Goal: Task Accomplishment & Management: Manage account settings

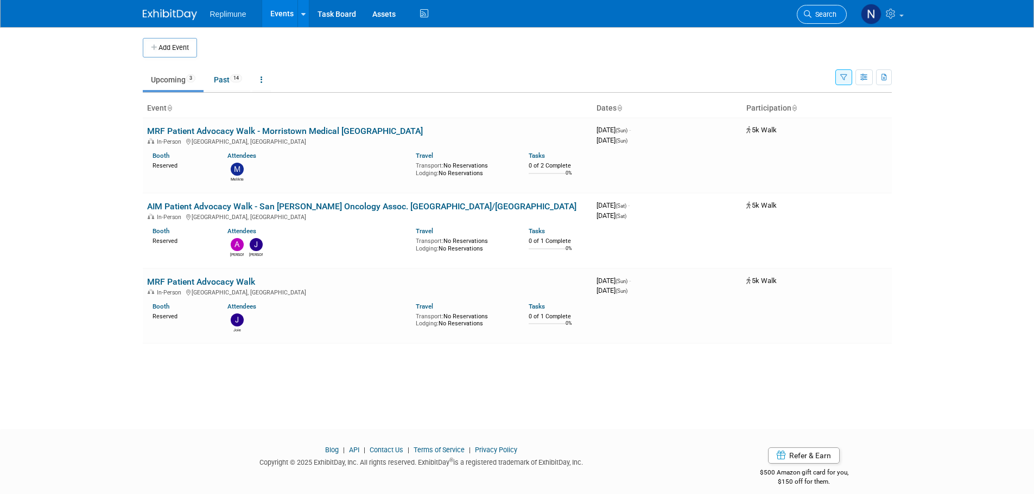
click at [826, 9] on link "Search" at bounding box center [822, 14] width 50 height 19
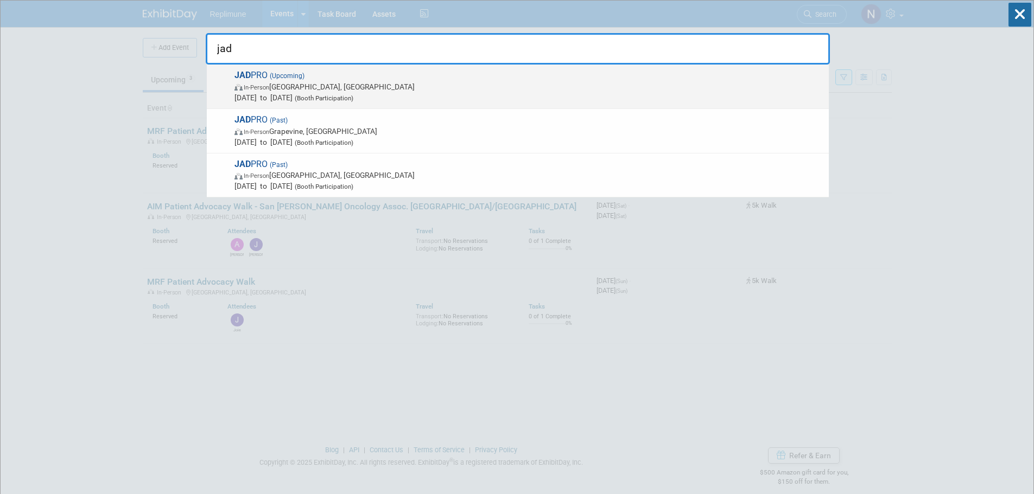
type input "jad"
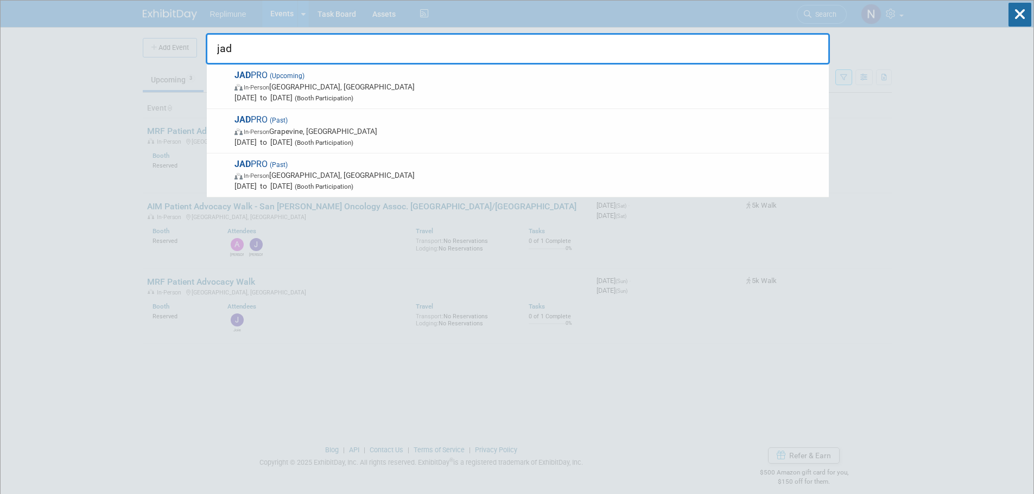
click at [316, 78] on span "JAD PRO (Upcoming) In-Person Forest Heights, MD Oct 23, 2025 to Oct 25, 2025 (B…" at bounding box center [527, 86] width 592 height 33
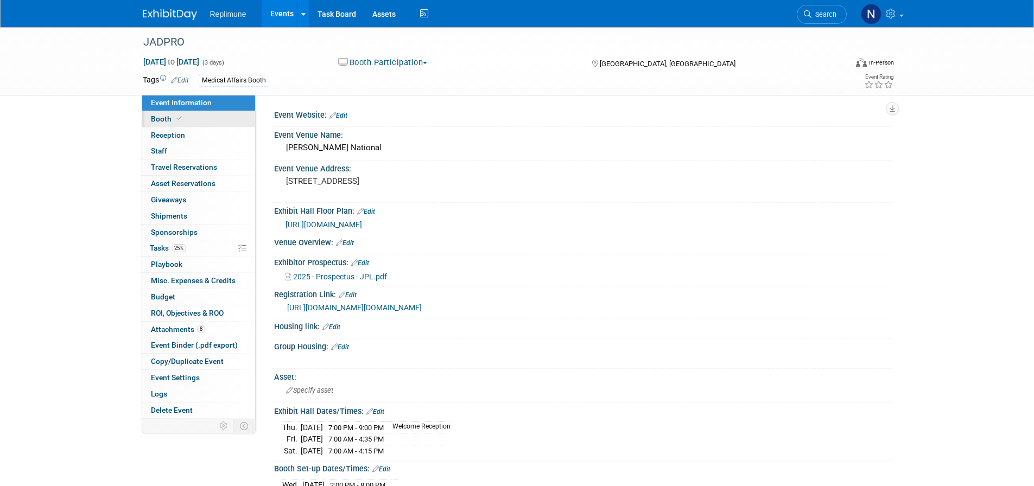
click at [169, 120] on span "Booth" at bounding box center [167, 119] width 33 height 9
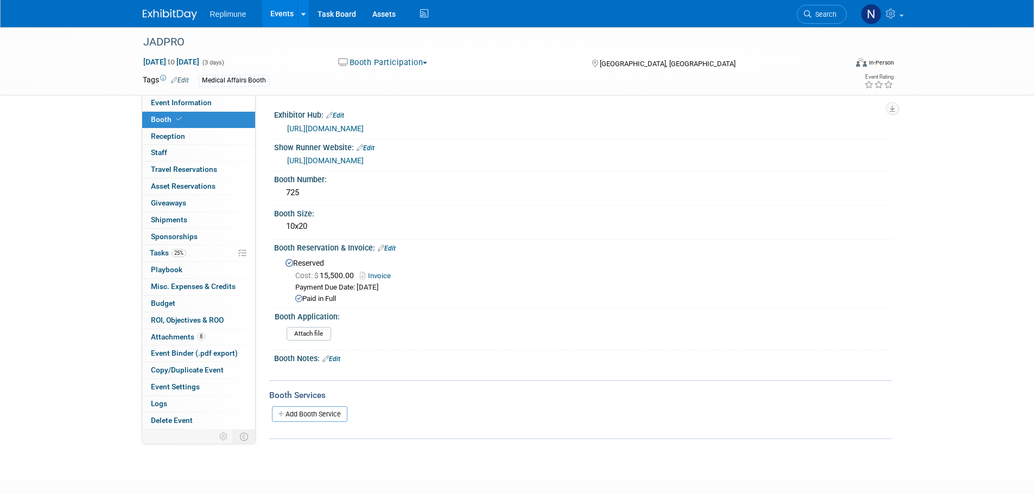
click at [343, 158] on link "[URL][DOMAIN_NAME]" at bounding box center [325, 160] width 77 height 9
click at [360, 124] on link "[URL][DOMAIN_NAME]" at bounding box center [325, 128] width 77 height 9
click at [175, 100] on span "Event Information" at bounding box center [181, 102] width 61 height 9
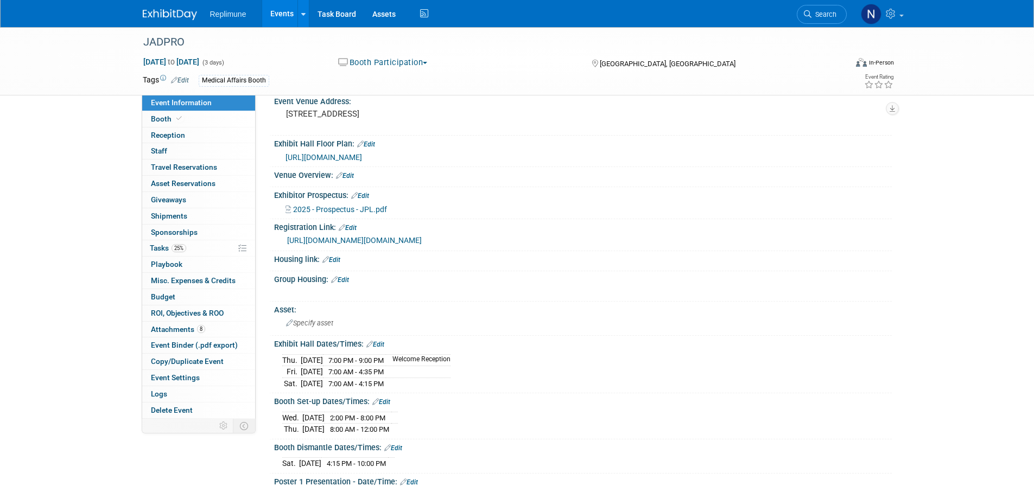
scroll to position [163, 0]
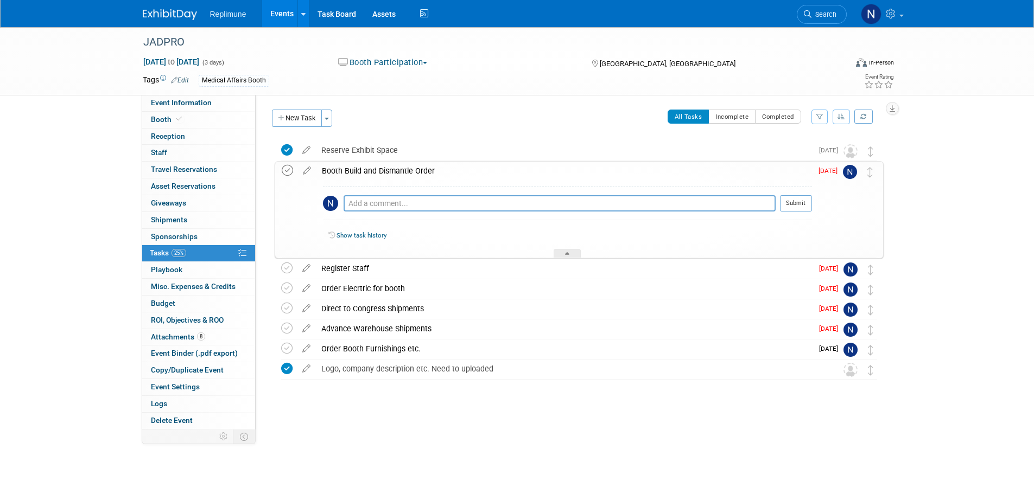
click at [284, 169] on icon at bounding box center [287, 170] width 11 height 11
click at [567, 255] on icon at bounding box center [567, 255] width 4 height 7
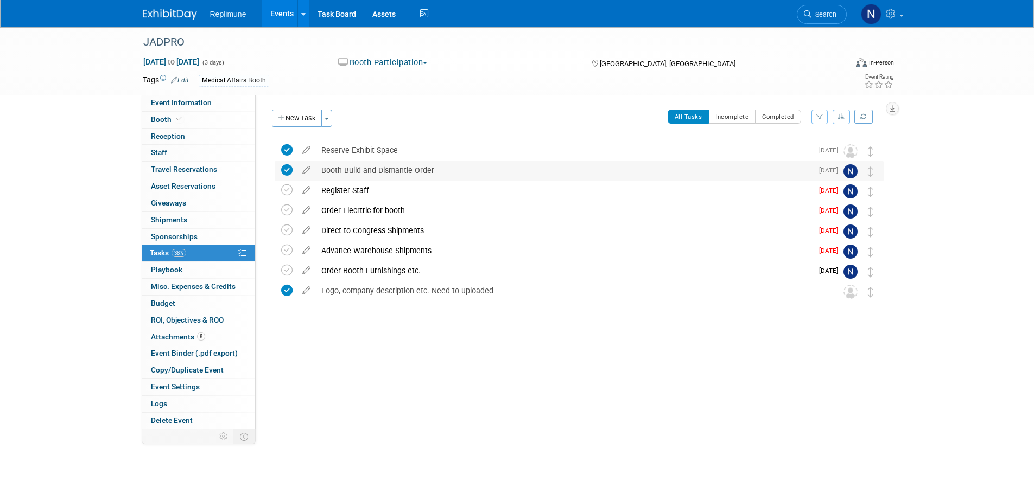
click at [284, 169] on icon at bounding box center [286, 169] width 11 height 11
click at [303, 168] on icon at bounding box center [306, 168] width 19 height 14
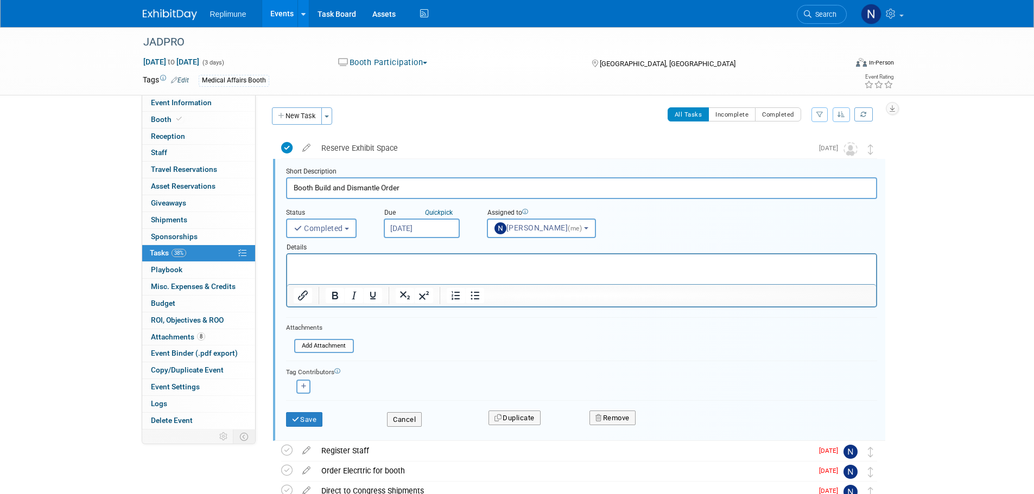
click at [396, 268] on p "Rich Text Area. Press ALT-0 for help." at bounding box center [581, 264] width 576 height 10
click at [297, 418] on icon "submit" at bounding box center [296, 419] width 9 height 7
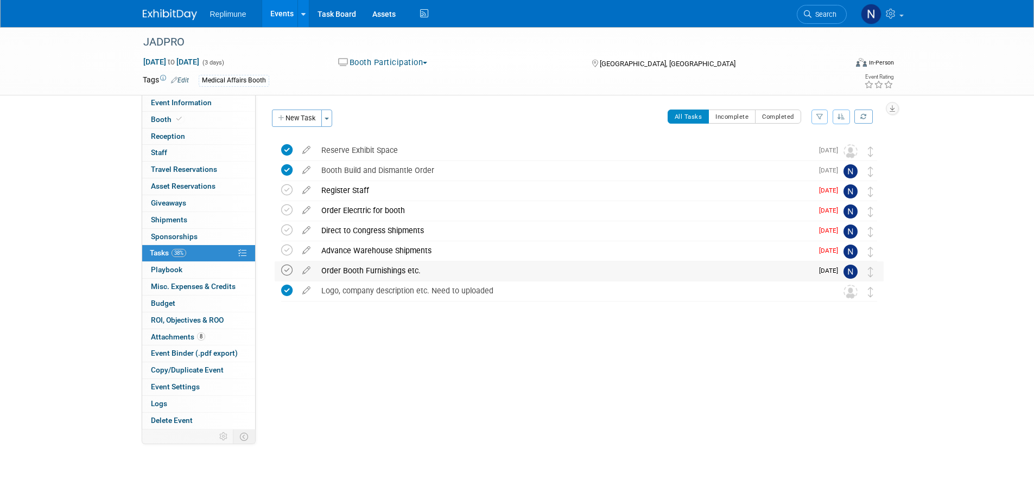
click at [284, 270] on icon at bounding box center [286, 270] width 11 height 11
click at [517, 247] on div "Advance Warehouse Shipments" at bounding box center [564, 250] width 497 height 18
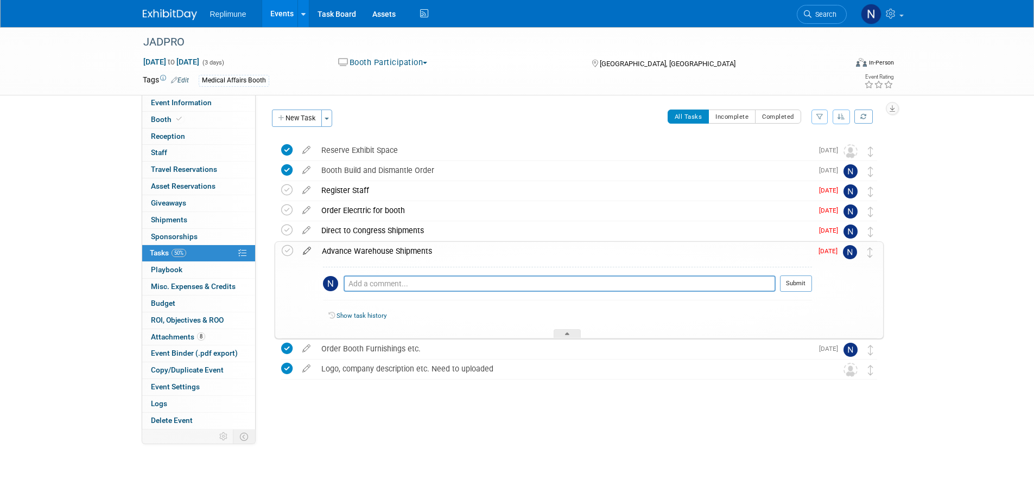
click at [303, 252] on icon at bounding box center [306, 249] width 19 height 14
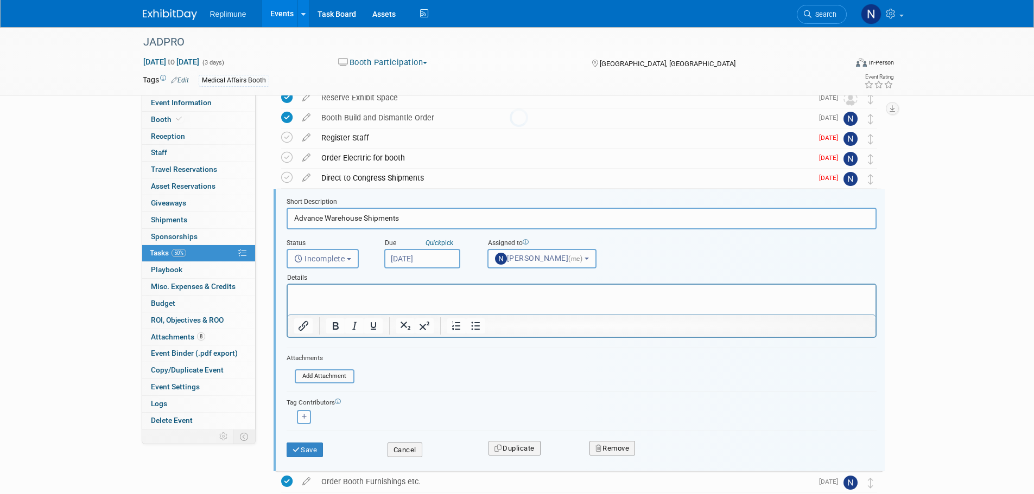
scroll to position [83, 0]
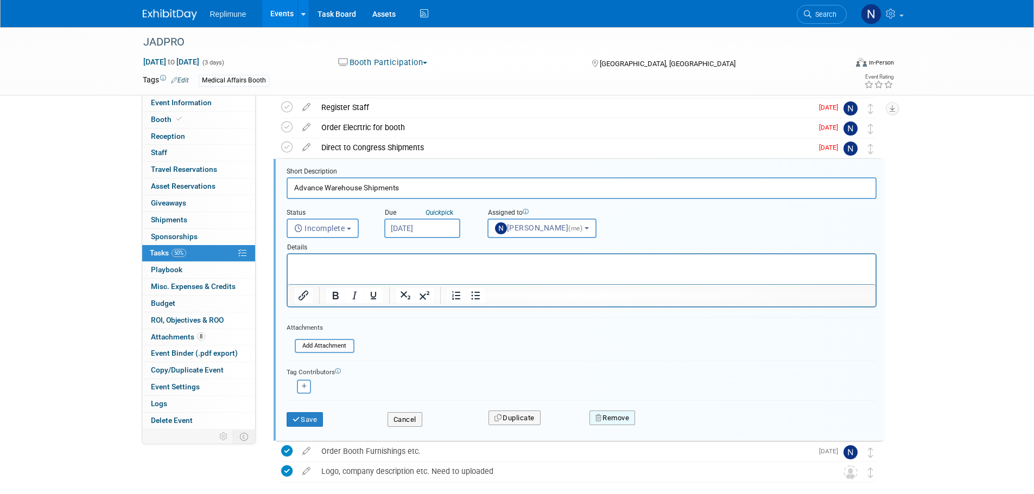
click at [621, 416] on button "Remove" at bounding box center [612, 418] width 46 height 15
click at [676, 426] on link "Yes" at bounding box center [673, 426] width 31 height 17
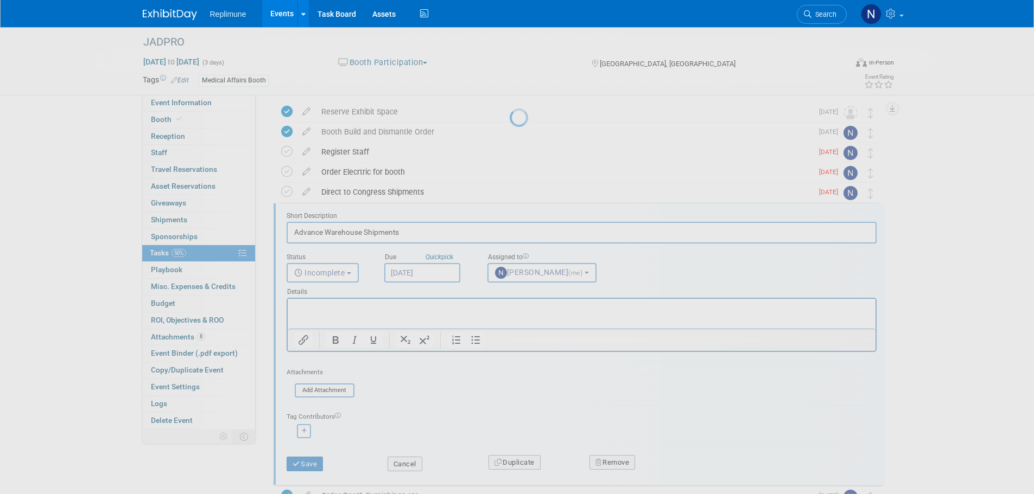
scroll to position [0, 0]
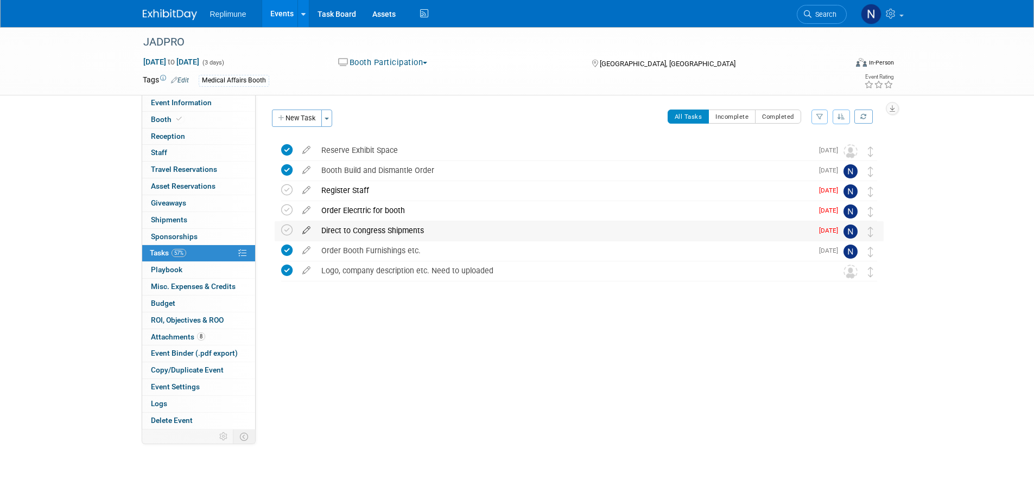
click at [308, 232] on icon at bounding box center [306, 228] width 19 height 14
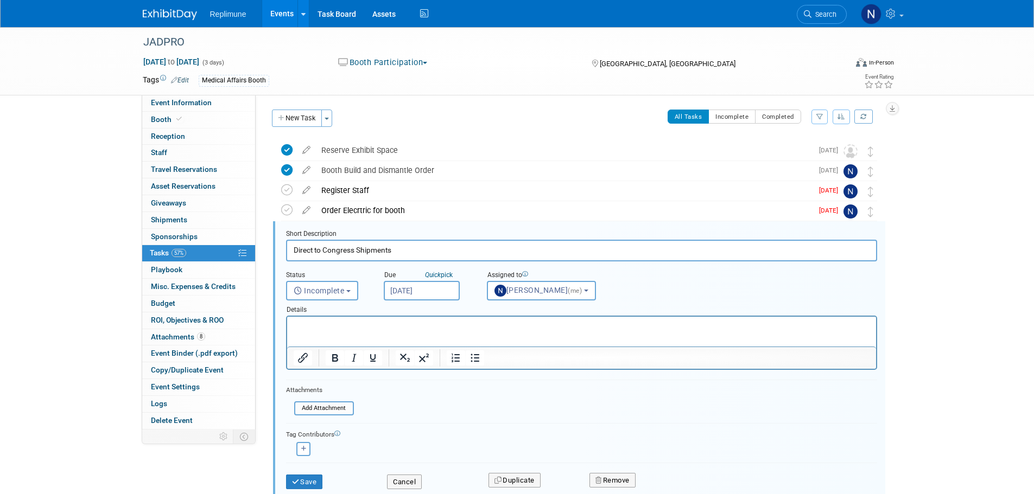
scroll to position [62, 0]
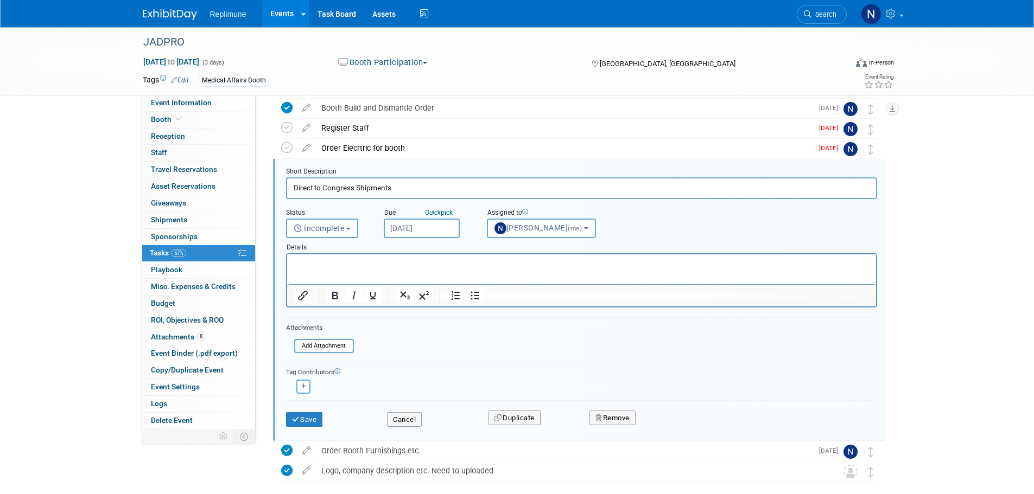
drag, startPoint x: 416, startPoint y: 191, endPoint x: 275, endPoint y: 195, distance: 141.2
click at [279, 194] on form "Short Description Direct to Congress Shipments Status <i class="far fa-clock" s…" at bounding box center [581, 302] width 607 height 271
type input "Send Condit Shipping Instructions"
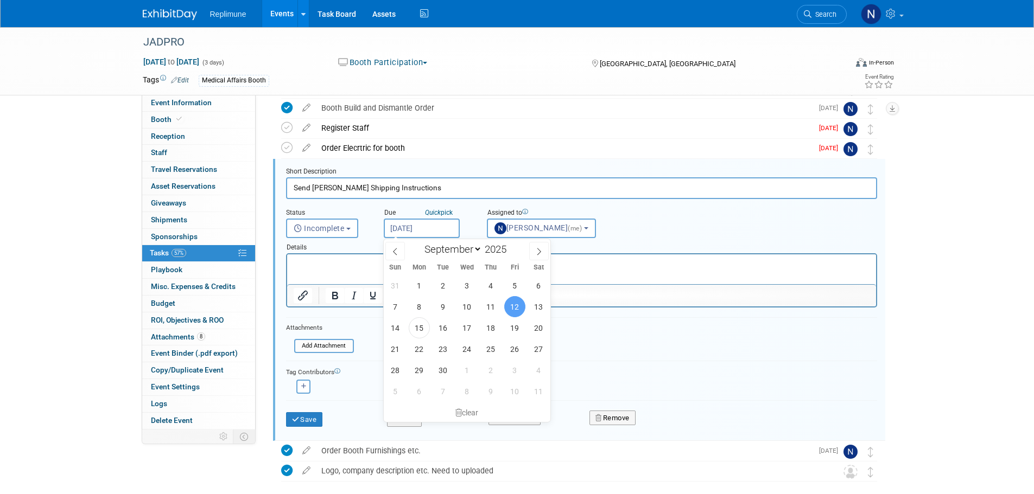
click at [413, 232] on input "Sep 12, 2025" at bounding box center [422, 229] width 76 height 20
click at [457, 328] on span "17" at bounding box center [466, 327] width 21 height 21
type input "Sep 17, 2025"
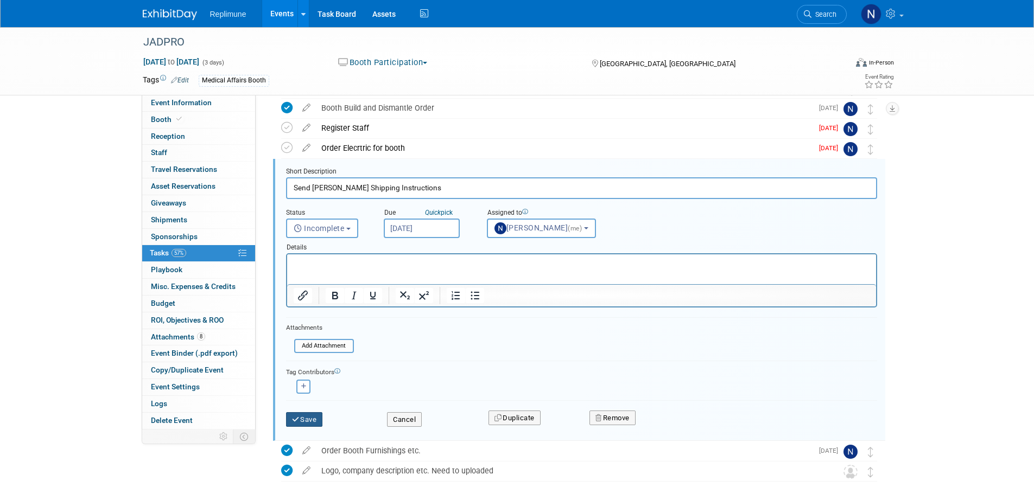
click at [307, 418] on button "Save" at bounding box center [304, 419] width 37 height 15
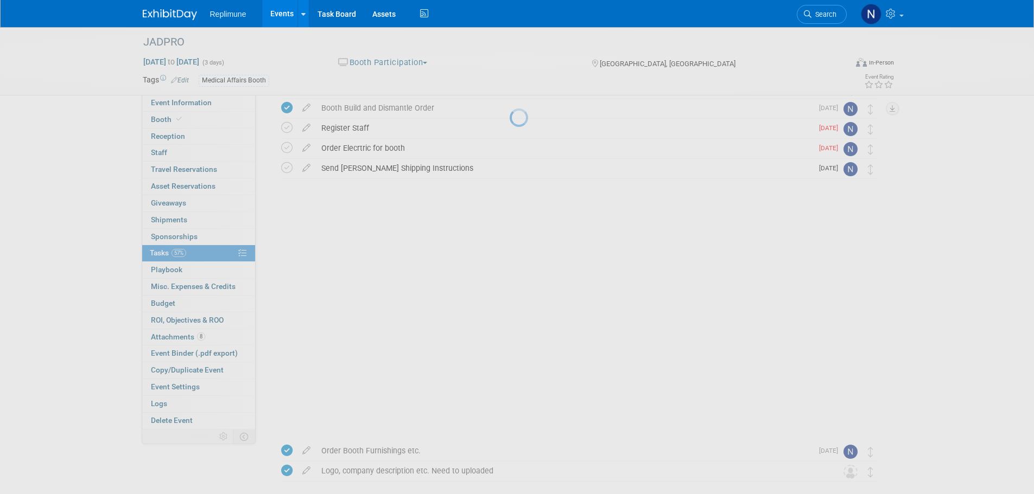
scroll to position [0, 0]
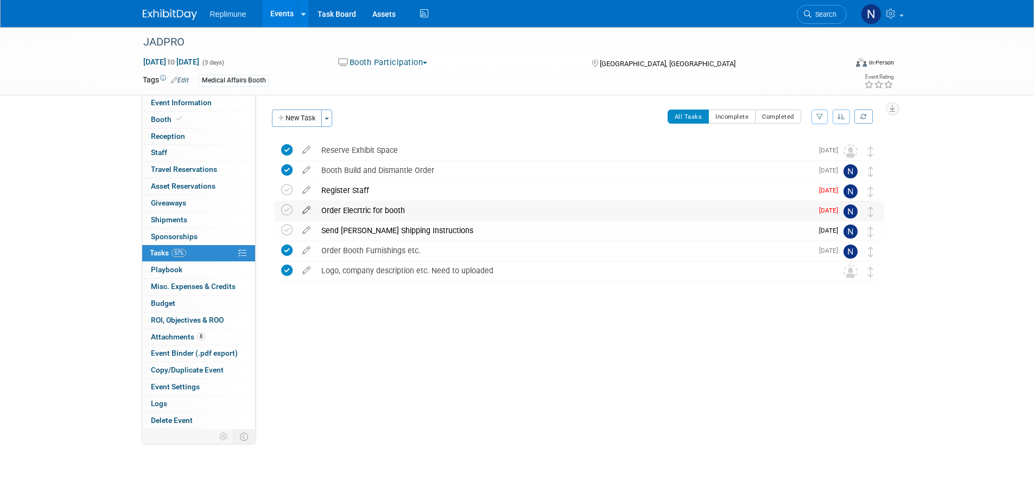
click at [303, 209] on icon at bounding box center [306, 208] width 19 height 14
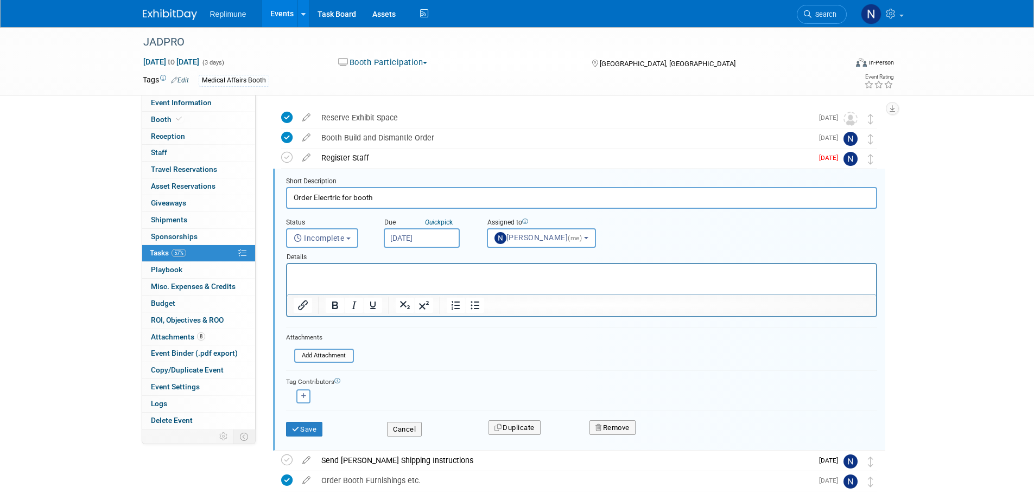
scroll to position [42, 0]
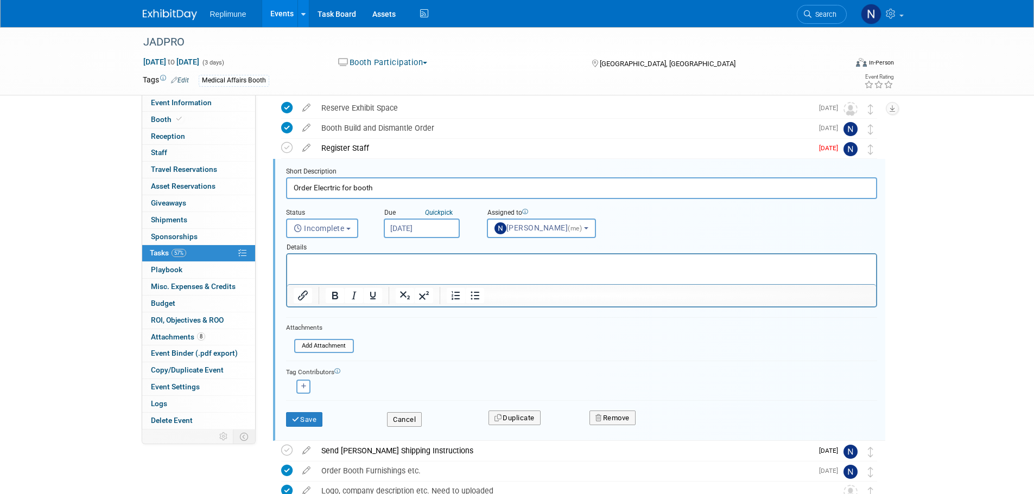
click at [434, 228] on input "Sep 12, 2025" at bounding box center [422, 229] width 76 height 20
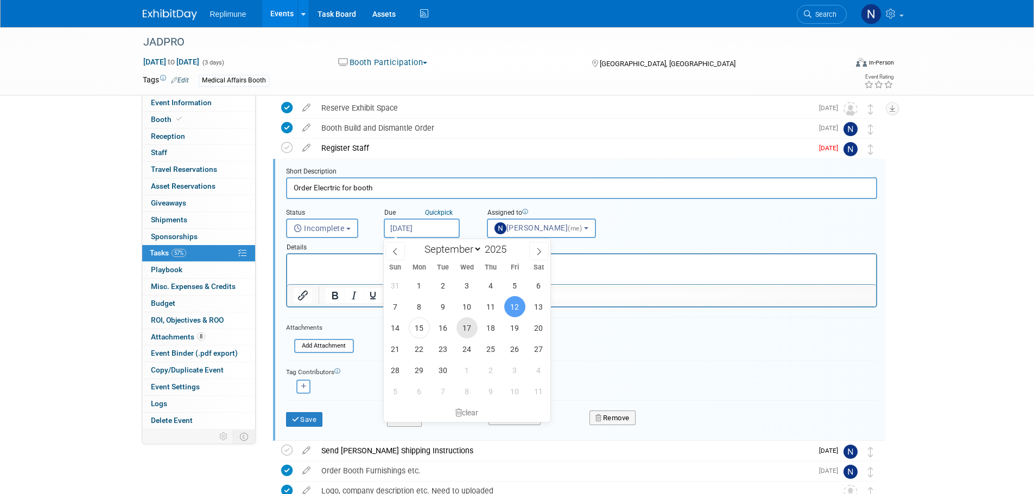
click at [465, 327] on span "17" at bounding box center [466, 327] width 21 height 21
type input "Sep 17, 2025"
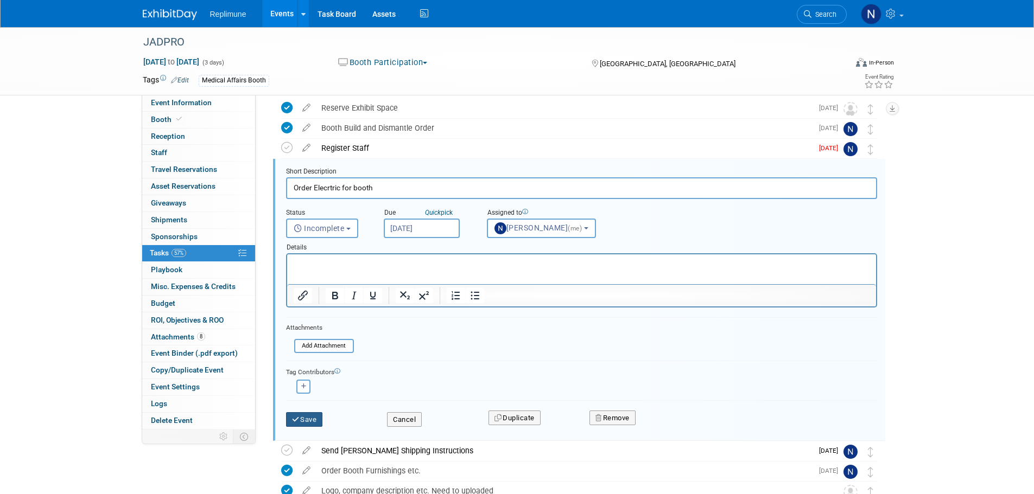
click at [306, 415] on button "Save" at bounding box center [304, 419] width 37 height 15
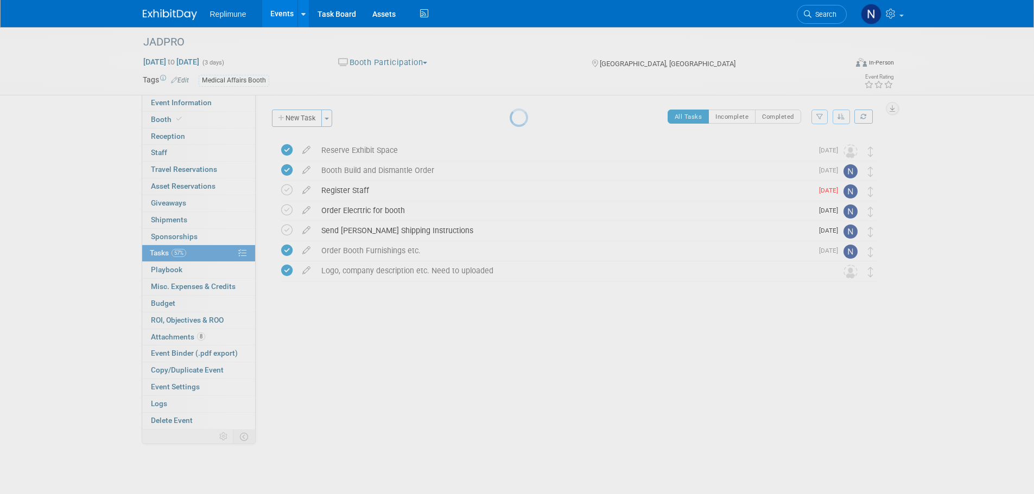
scroll to position [0, 0]
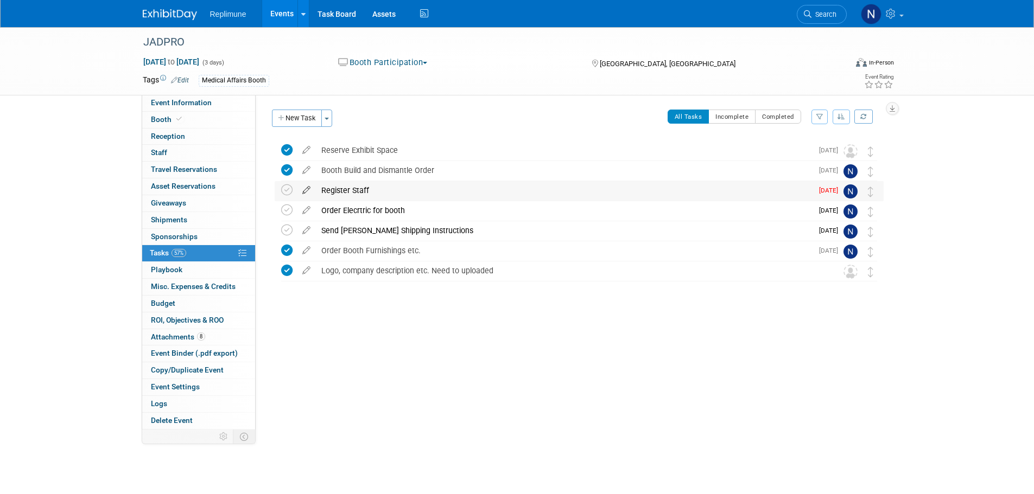
click at [307, 189] on icon at bounding box center [306, 188] width 19 height 14
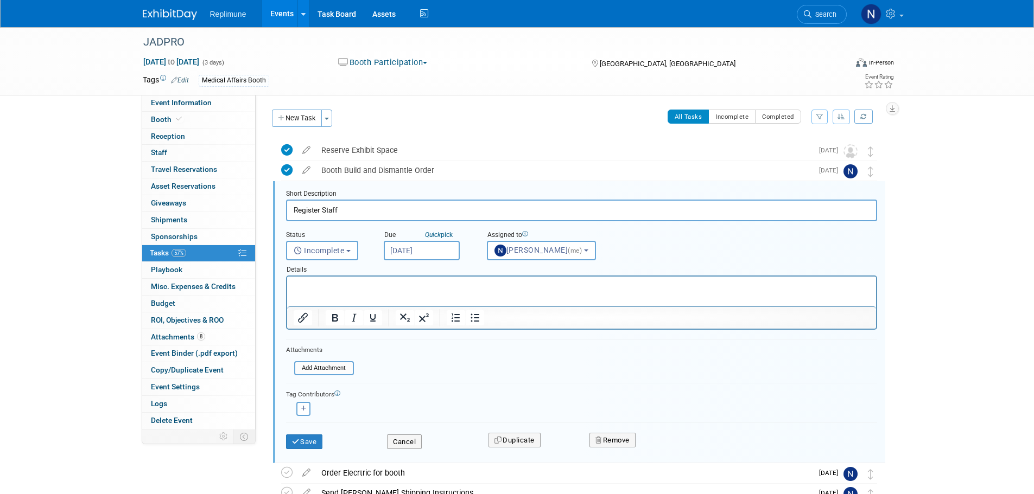
scroll to position [22, 0]
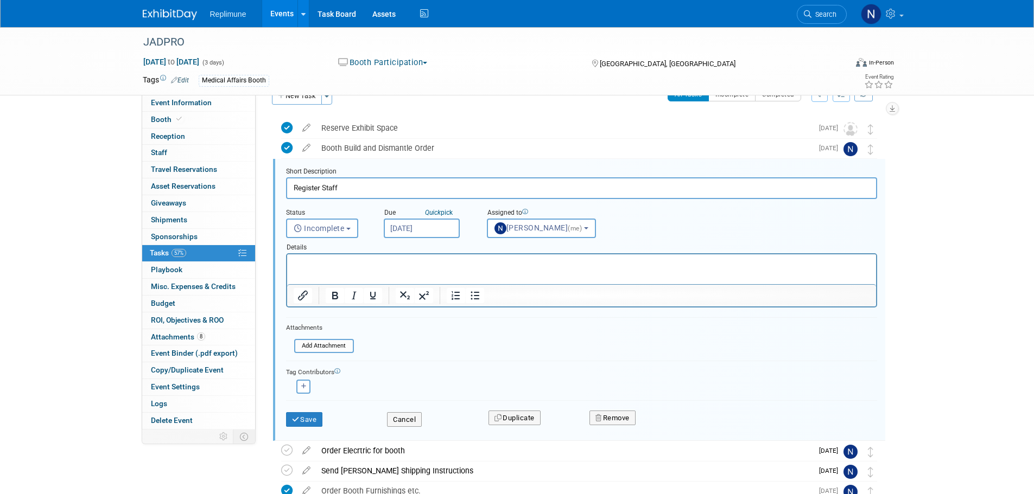
click at [408, 226] on input "Sep 12, 2025" at bounding box center [422, 229] width 76 height 20
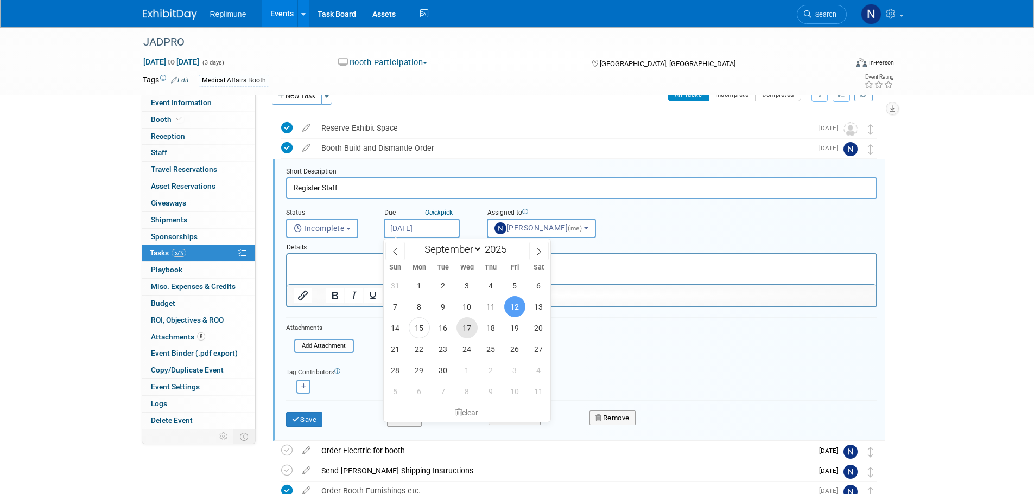
click at [466, 332] on span "17" at bounding box center [466, 327] width 21 height 21
type input "Sep 17, 2025"
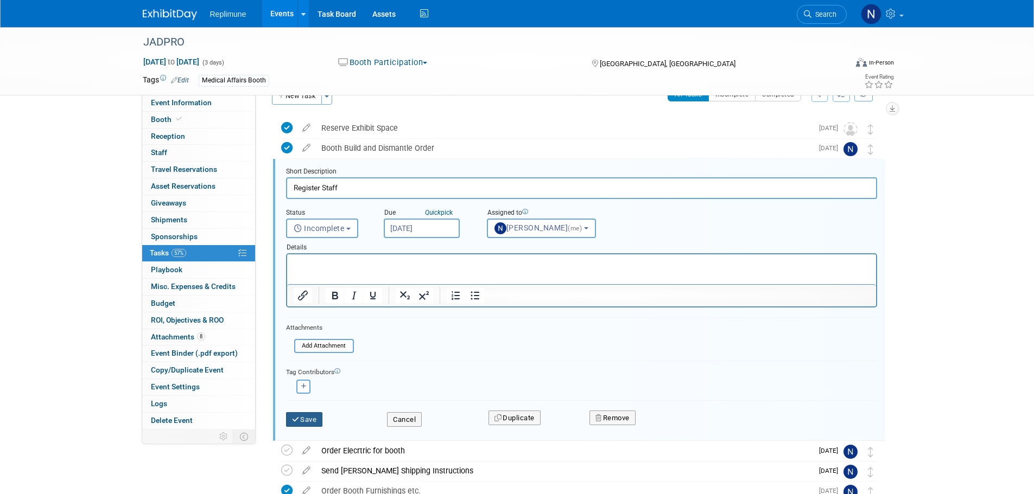
click at [314, 418] on button "Save" at bounding box center [304, 419] width 37 height 15
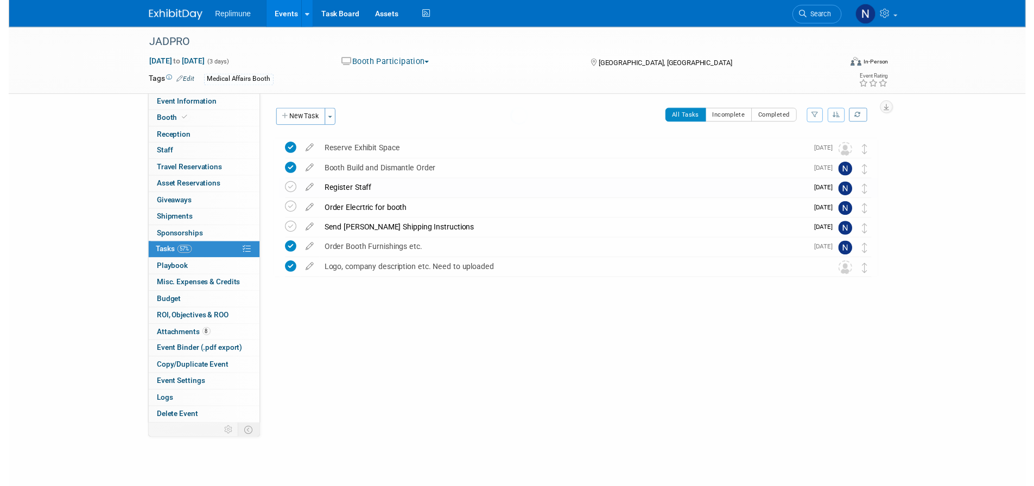
scroll to position [0, 0]
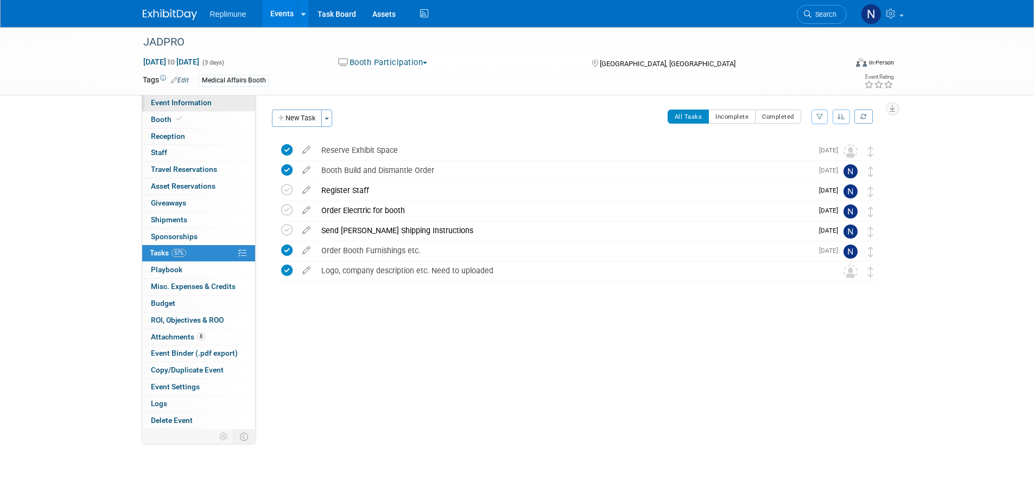
click at [162, 109] on link "Event Information" at bounding box center [198, 103] width 113 height 16
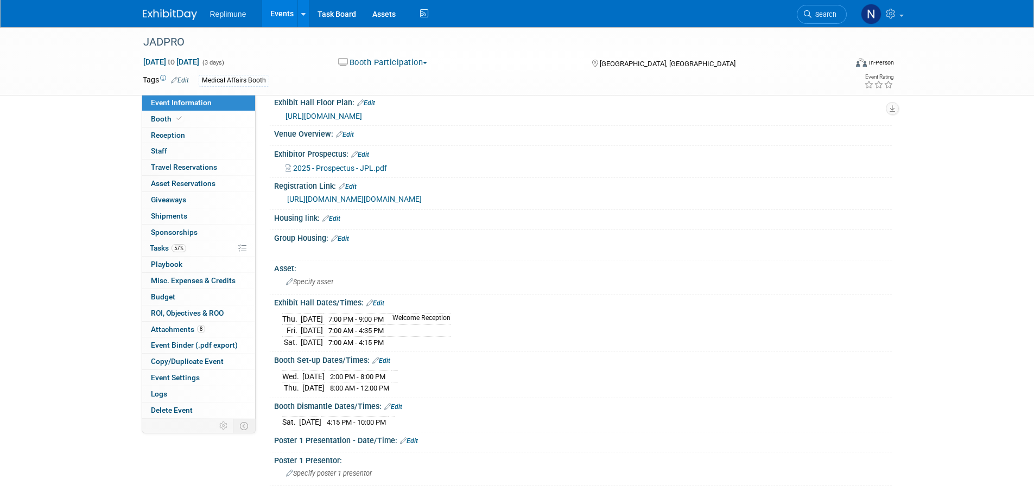
scroll to position [163, 0]
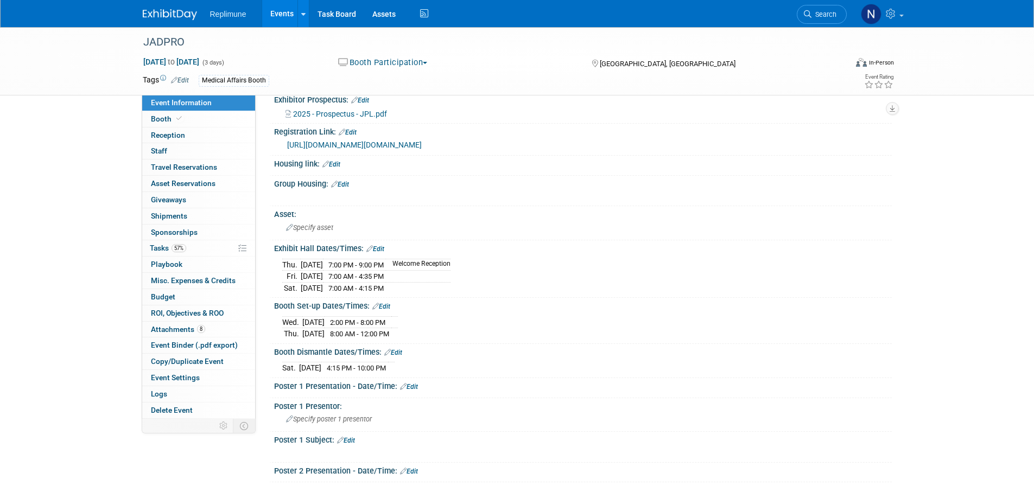
drag, startPoint x: 274, startPoint y: 328, endPoint x: 423, endPoint y: 383, distance: 158.7
click at [423, 383] on div "Event Website: Edit Event Venue Name: Gaylord National Edit X" at bounding box center [578, 348] width 612 height 809
copy div "Booth Set-up Dates/Times: Edit Wed. Oct 22, 2025 2:00 PM - 8:00 PM Thu. Oct 23,…"
click at [157, 249] on span "Tasks 57%" at bounding box center [168, 248] width 36 height 9
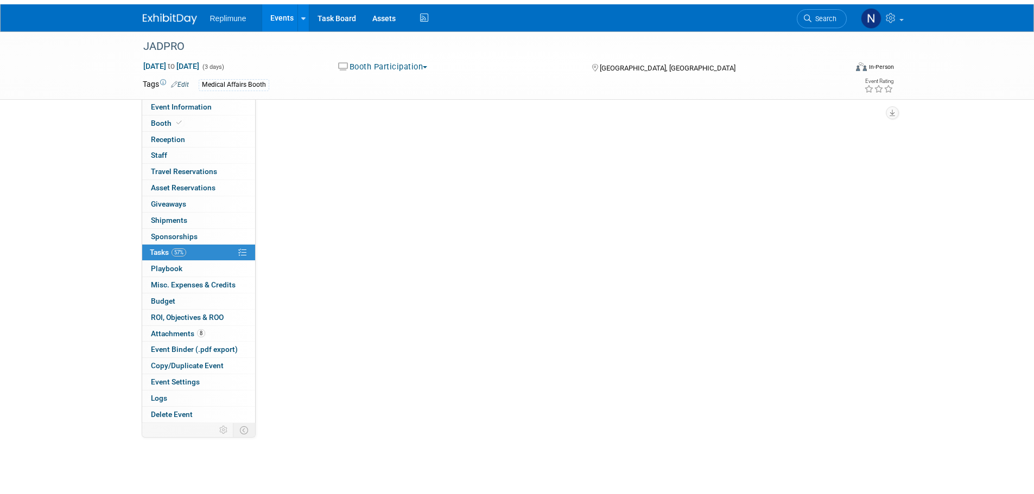
scroll to position [0, 0]
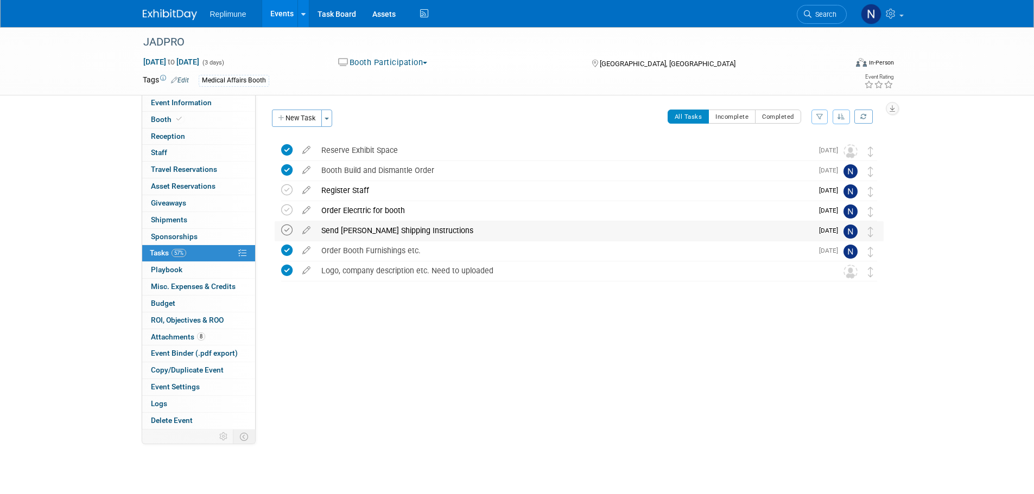
click at [288, 230] on icon at bounding box center [286, 230] width 11 height 11
click at [287, 192] on icon at bounding box center [286, 190] width 11 height 11
click at [169, 116] on span "Booth" at bounding box center [167, 119] width 33 height 9
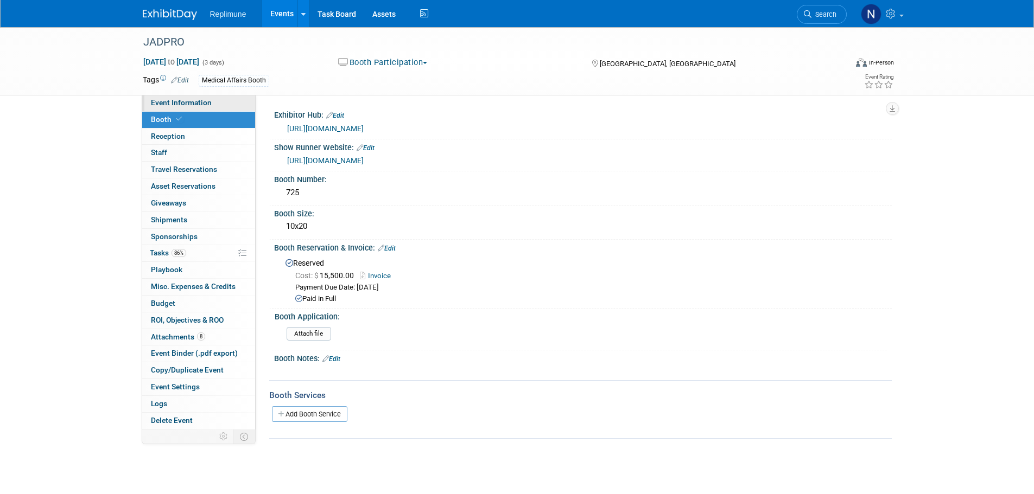
click at [188, 103] on span "Event Information" at bounding box center [181, 102] width 61 height 9
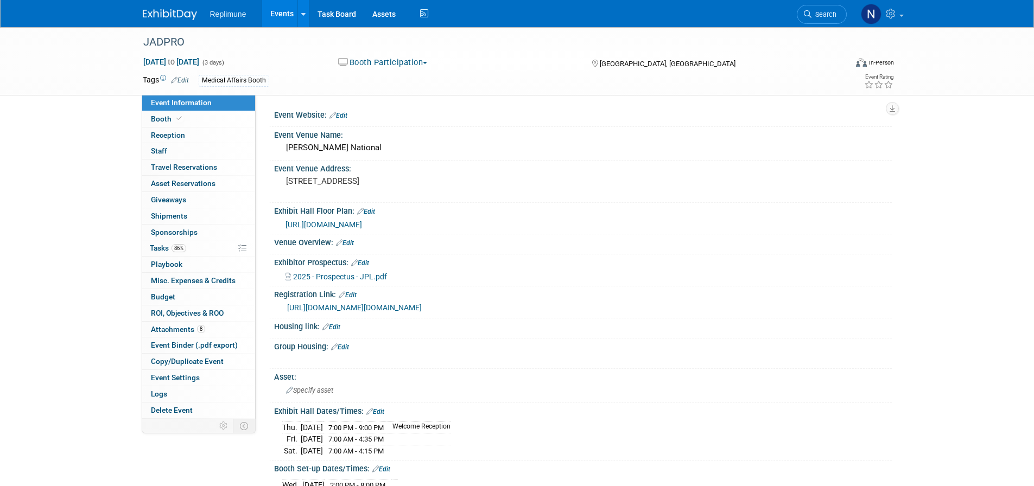
click at [326, 276] on span "2025 - Prospectus - JPL.pdf" at bounding box center [340, 276] width 94 height 9
click at [161, 113] on link "Booth" at bounding box center [198, 119] width 113 height 16
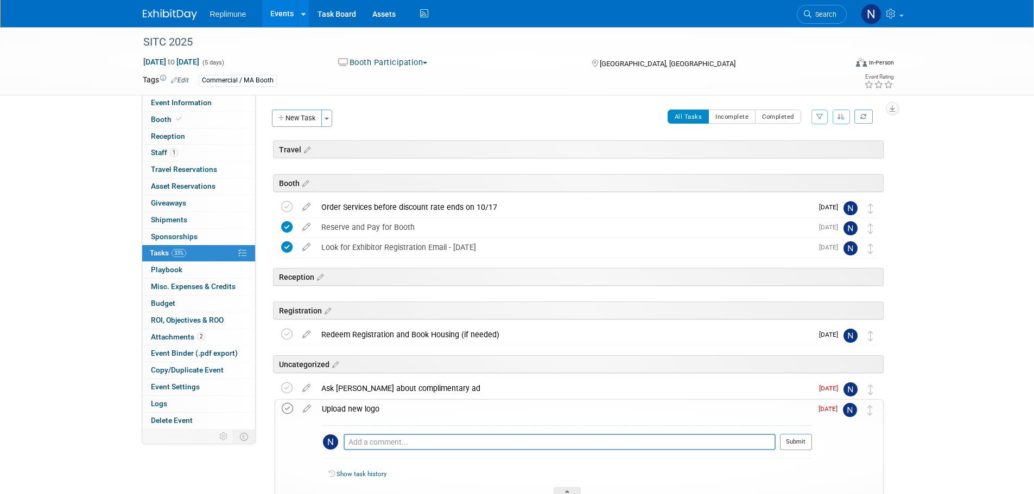
click at [287, 410] on icon at bounding box center [287, 408] width 11 height 11
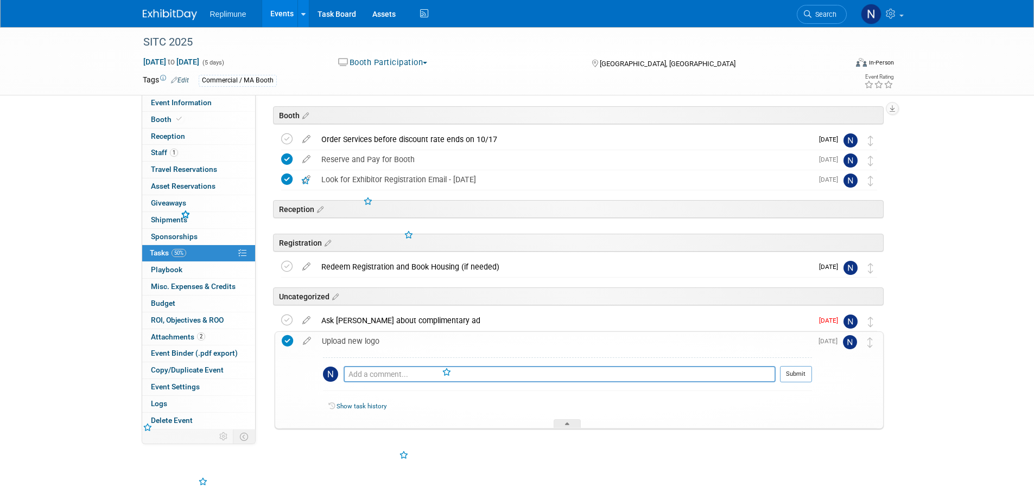
scroll to position [69, 0]
click at [568, 423] on icon at bounding box center [567, 424] width 4 height 7
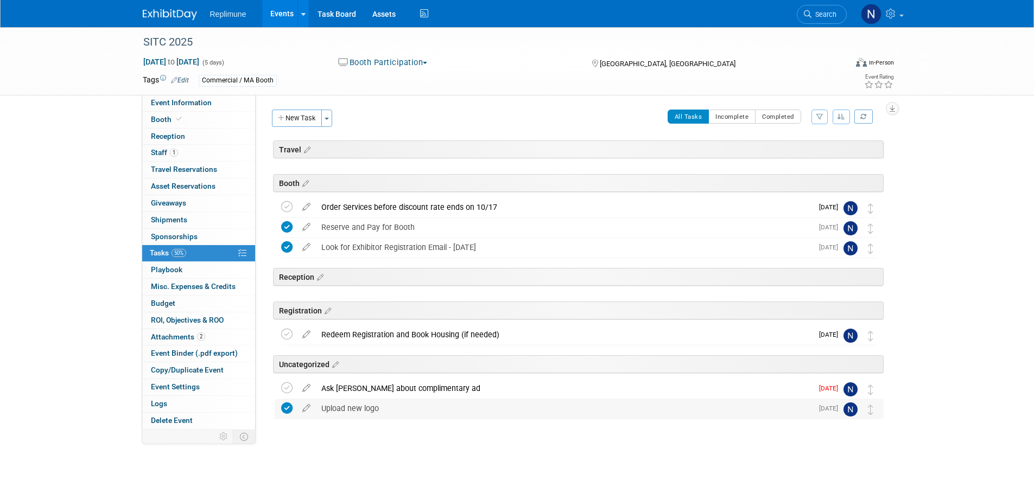
scroll to position [0, 0]
click at [157, 114] on link "Booth" at bounding box center [198, 120] width 113 height 16
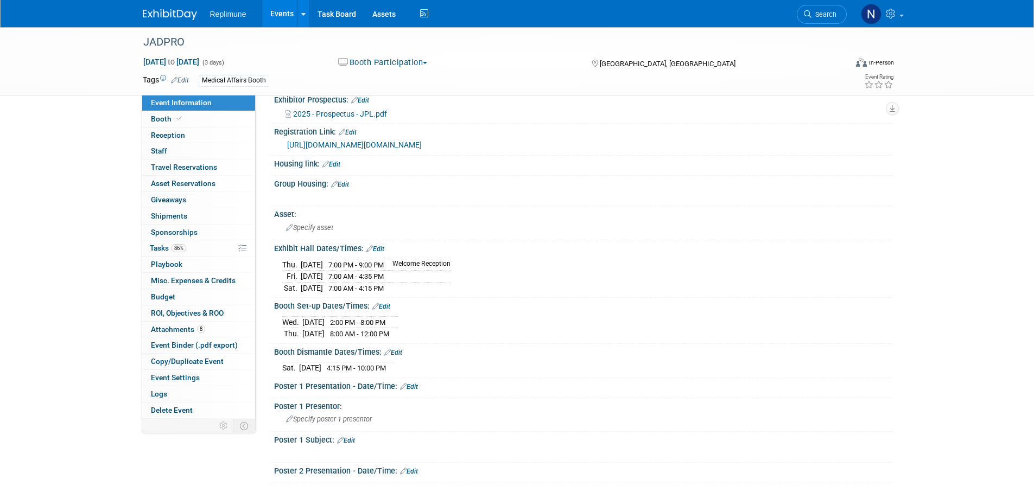
click at [166, 15] on img at bounding box center [170, 14] width 54 height 11
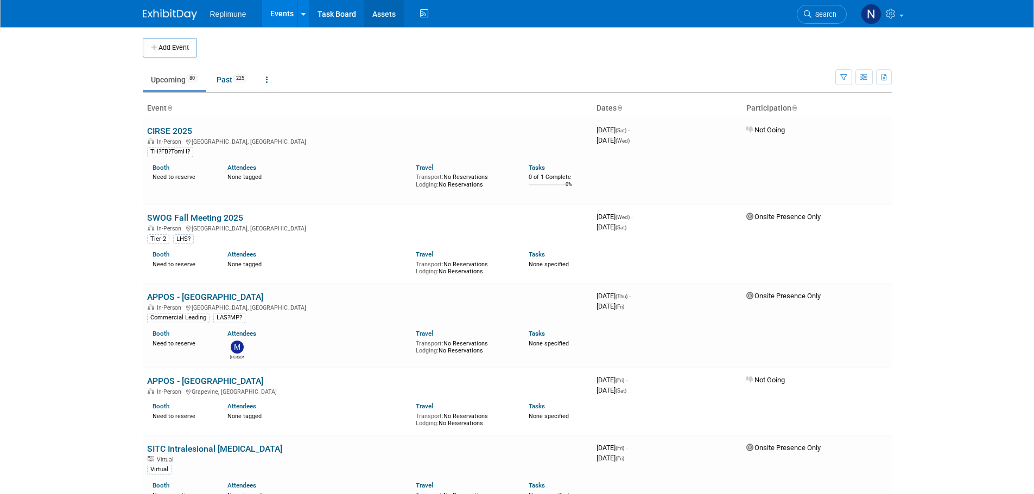
click at [376, 10] on link "Assets" at bounding box center [384, 13] width 40 height 27
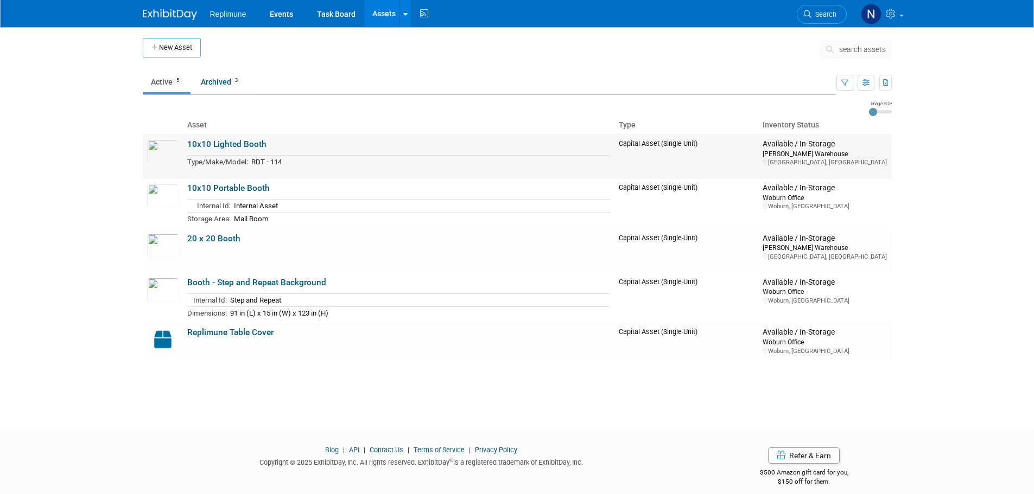
click at [239, 139] on link "10x10 Lighted Booth" at bounding box center [226, 144] width 79 height 10
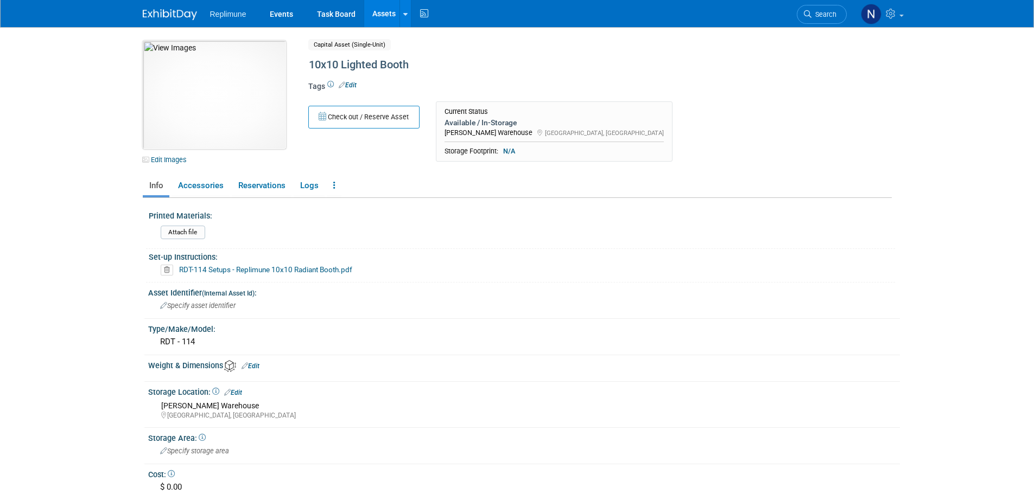
click at [247, 106] on img at bounding box center [214, 95] width 143 height 109
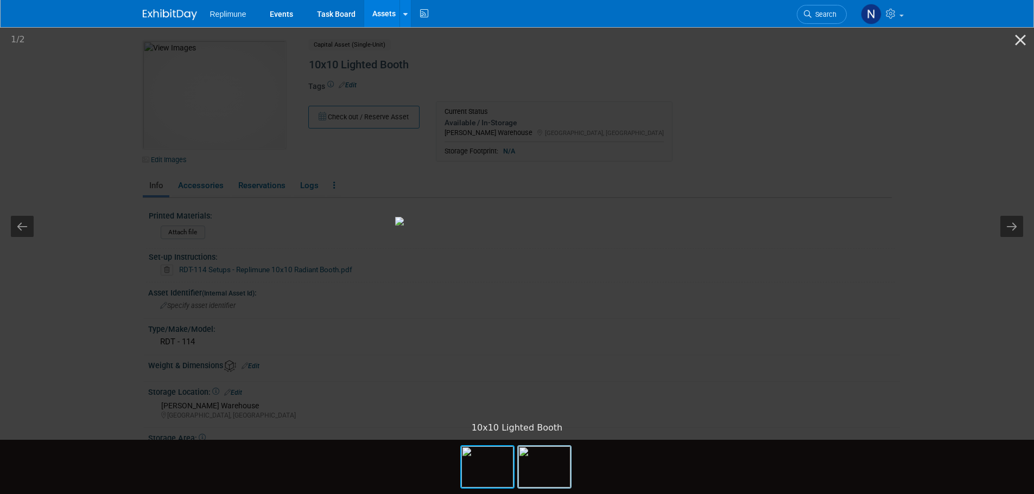
click at [543, 462] on img at bounding box center [544, 467] width 52 height 41
click at [1020, 40] on button "Close gallery" at bounding box center [1020, 40] width 27 height 26
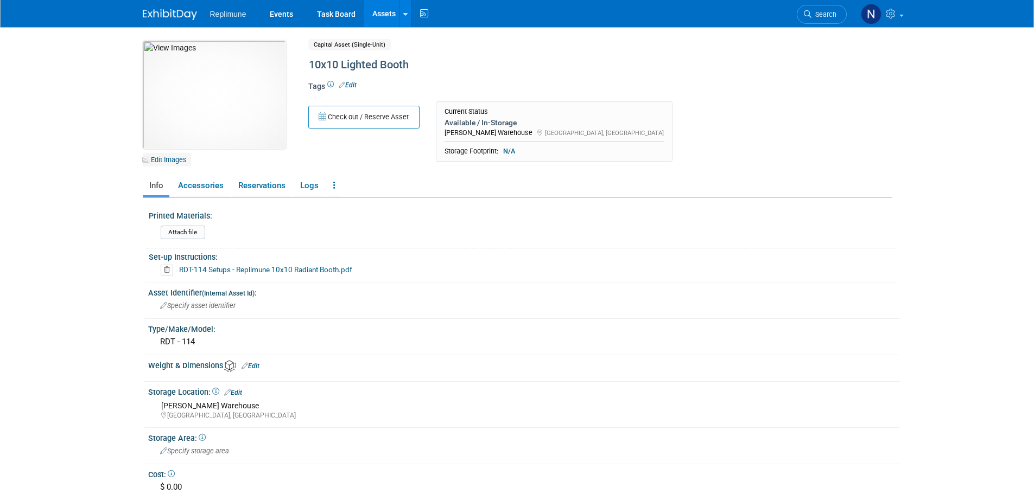
click at [148, 158] on icon at bounding box center [145, 159] width 7 height 7
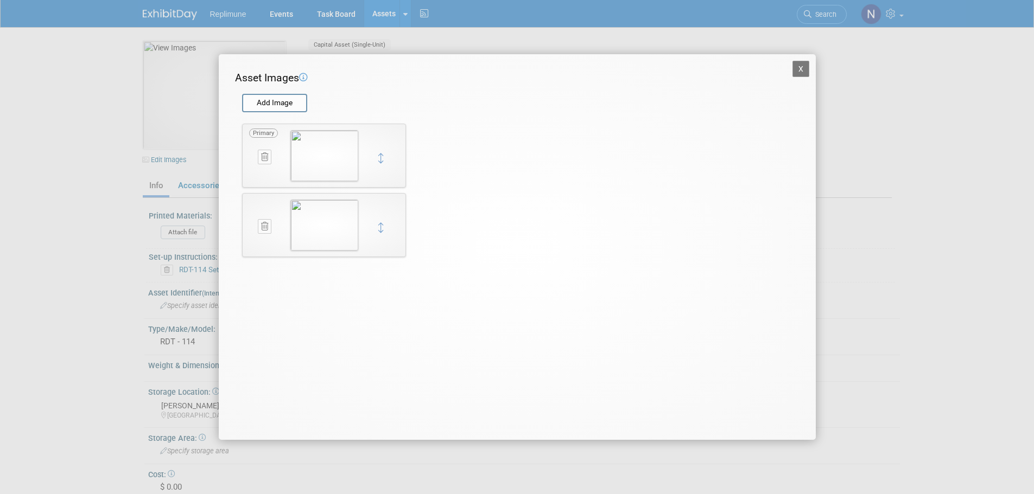
click at [264, 227] on icon at bounding box center [264, 226] width 7 height 8
click at [283, 237] on button "X" at bounding box center [284, 239] width 17 height 14
click at [264, 228] on icon at bounding box center [264, 226] width 7 height 8
click at [259, 240] on icon "button" at bounding box center [258, 239] width 7 height 7
click at [269, 156] on button at bounding box center [265, 157] width 14 height 15
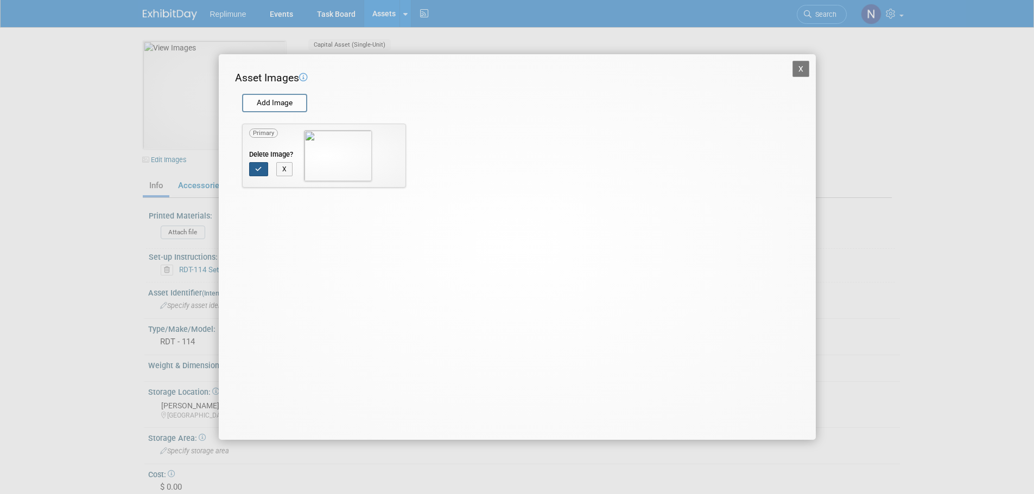
click at [255, 166] on button "button" at bounding box center [258, 169] width 19 height 14
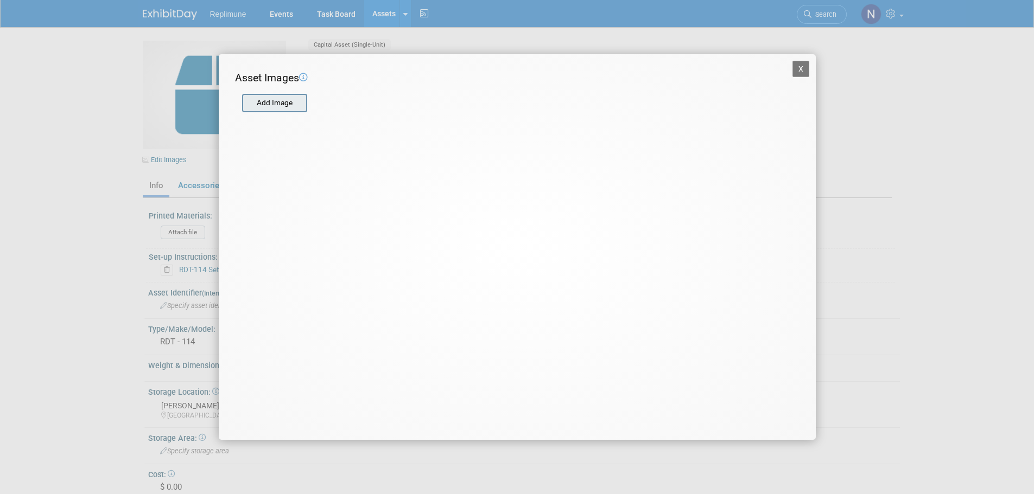
click at [275, 100] on input "file" at bounding box center [241, 103] width 129 height 16
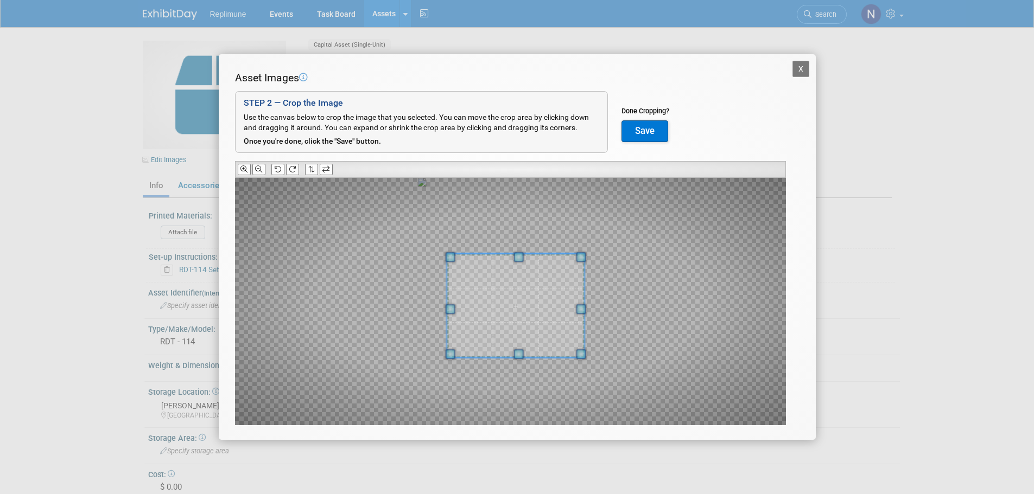
click at [403, 258] on div at bounding box center [510, 301] width 551 height 247
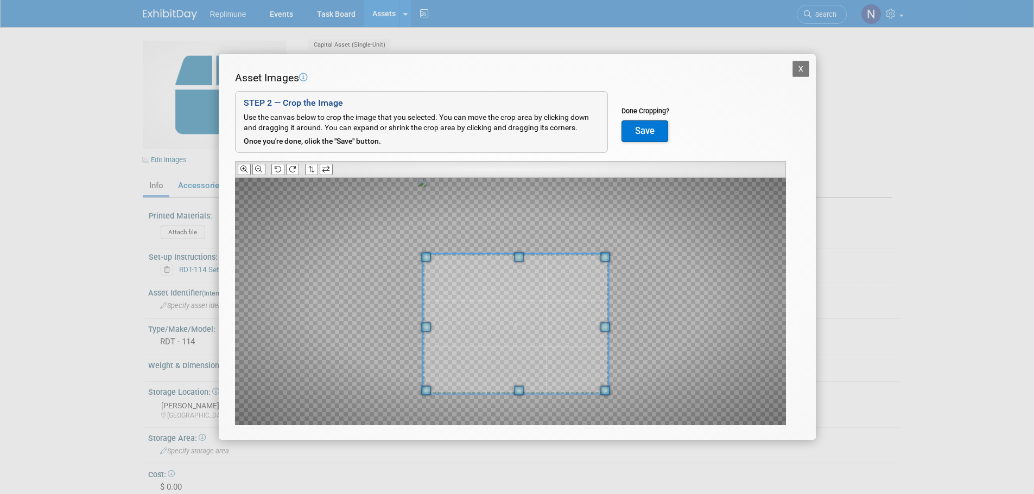
click at [510, 389] on div at bounding box center [516, 324] width 186 height 140
click at [652, 131] on button "Save" at bounding box center [644, 131] width 47 height 22
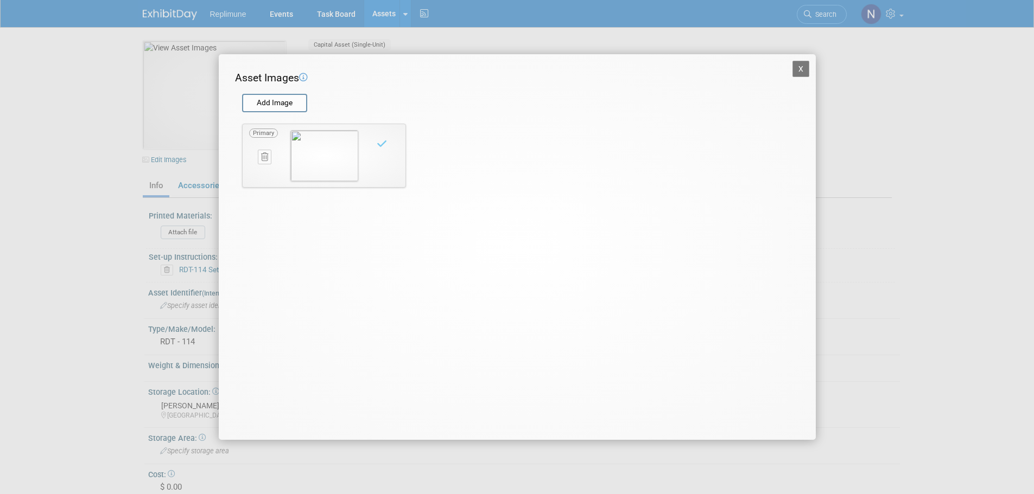
click at [803, 68] on button "X" at bounding box center [800, 69] width 17 height 16
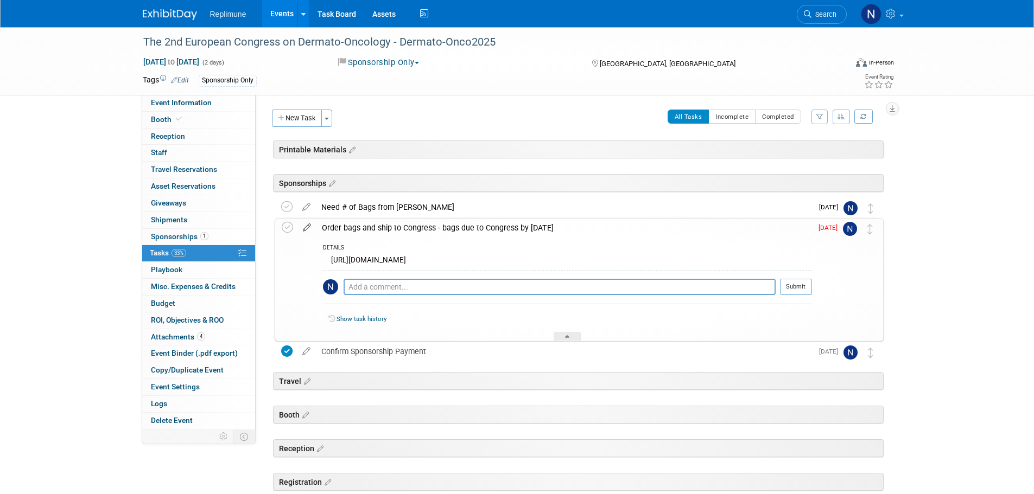
click at [306, 225] on icon at bounding box center [306, 226] width 19 height 14
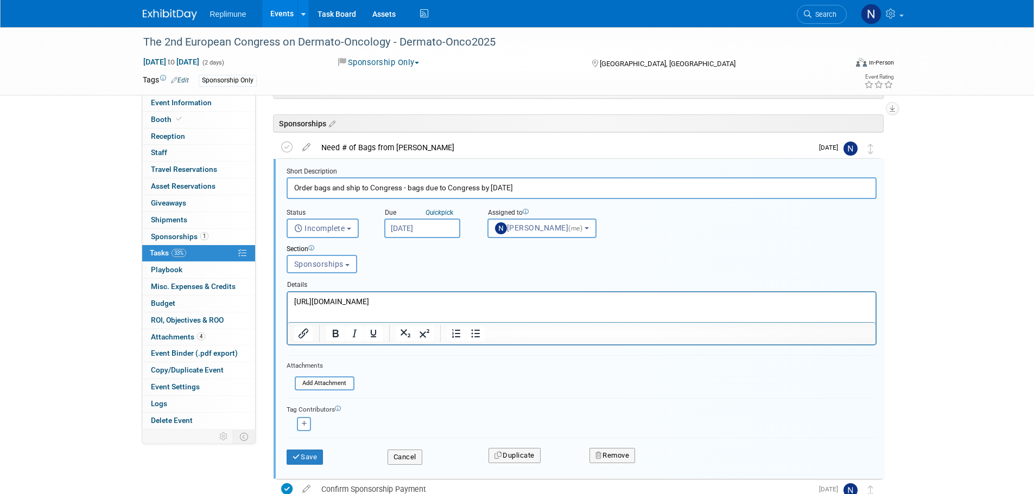
click at [424, 230] on input "Sep 12, 2025" at bounding box center [422, 229] width 76 height 20
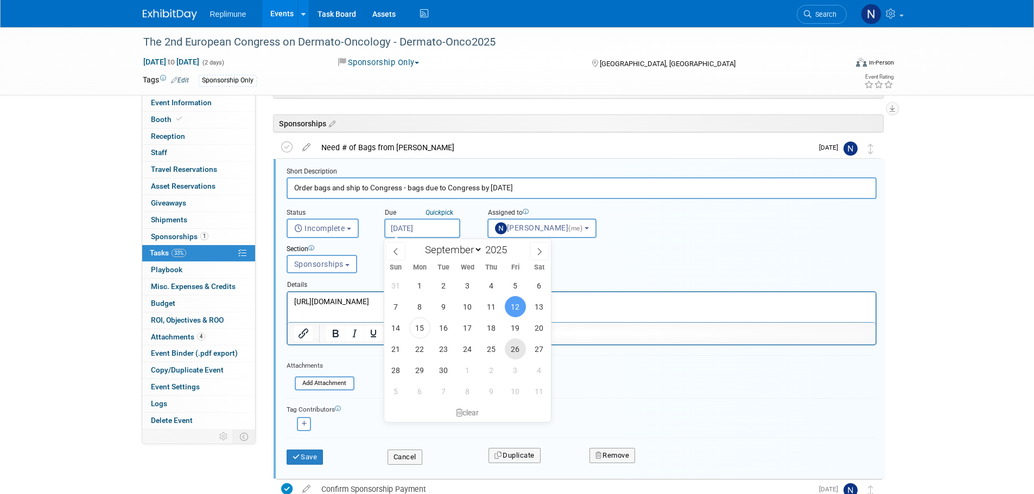
click at [516, 345] on span "26" at bounding box center [515, 349] width 21 height 21
type input "Sep 26, 2025"
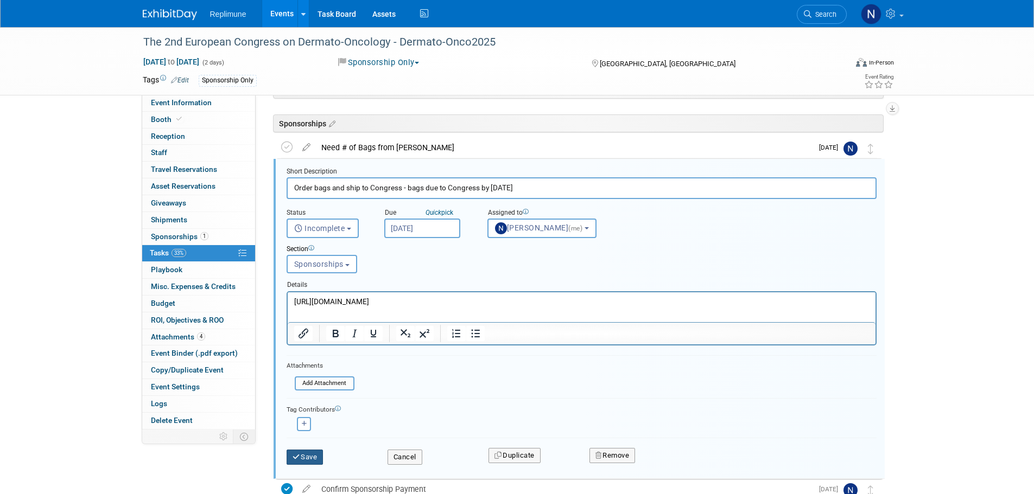
click at [315, 460] on button "Save" at bounding box center [305, 457] width 37 height 15
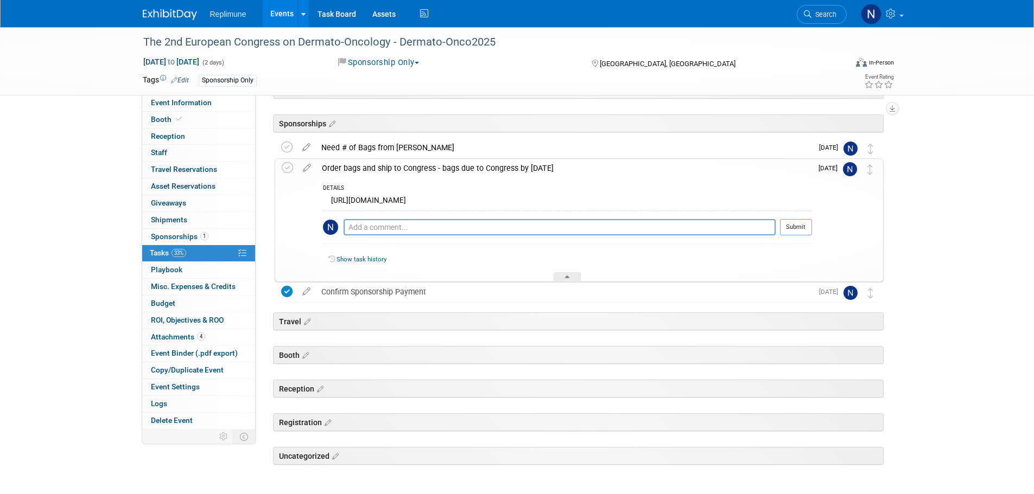
click at [563, 274] on div at bounding box center [567, 276] width 27 height 9
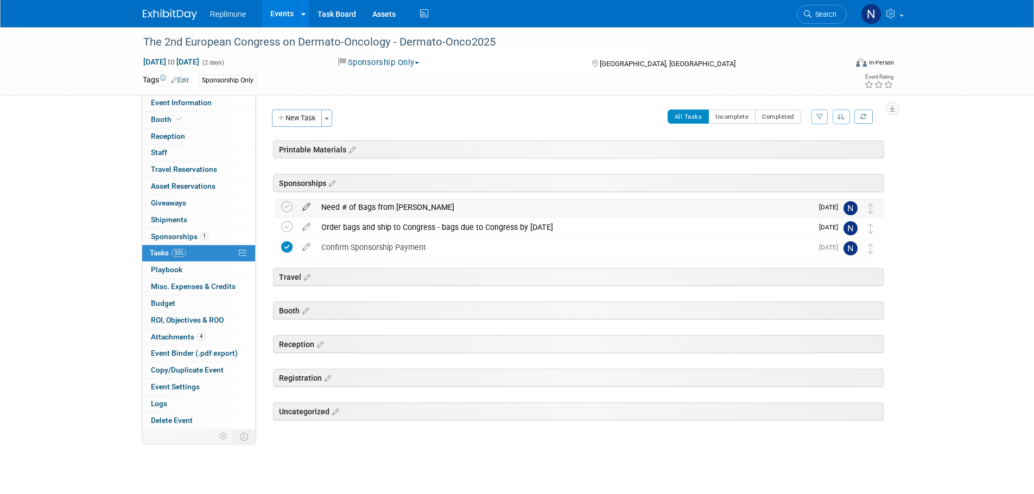
click at [306, 206] on icon at bounding box center [306, 205] width 19 height 14
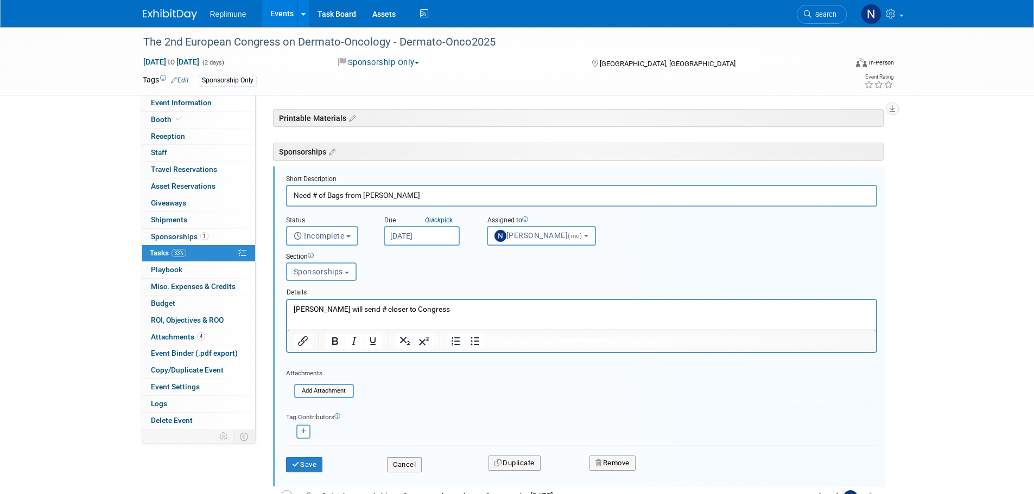
scroll to position [39, 0]
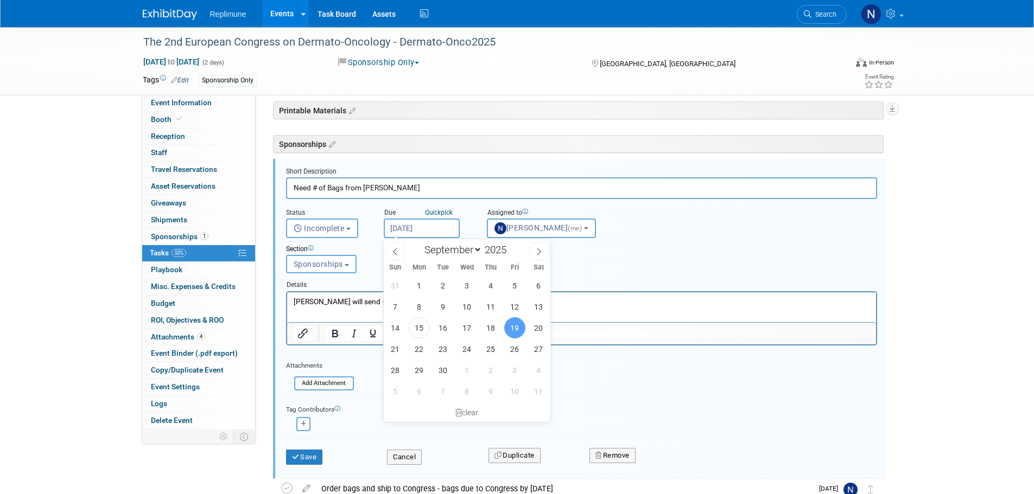
click at [439, 228] on input "Sep 19, 2025" at bounding box center [422, 229] width 76 height 20
click at [514, 347] on span "26" at bounding box center [514, 349] width 21 height 21
type input "Sep 26, 2025"
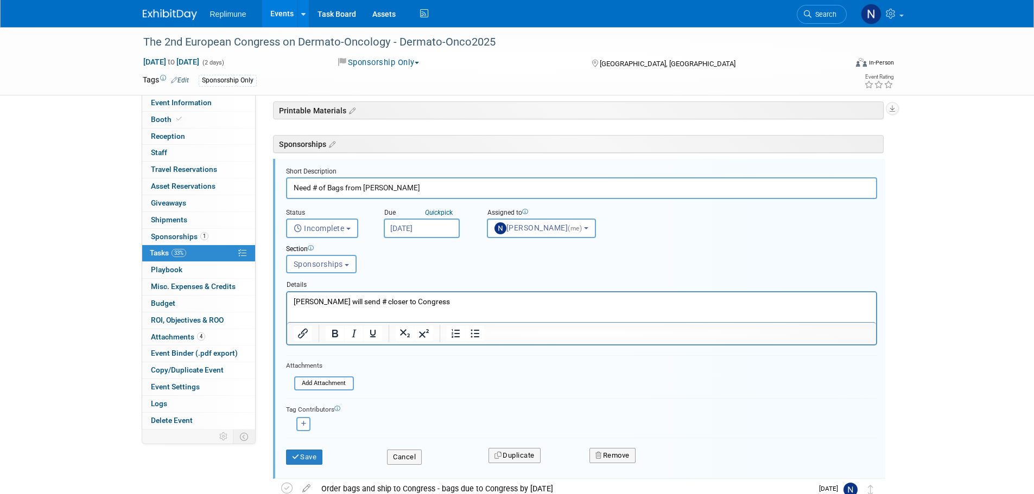
click at [442, 302] on p "Joanne will send # closer to Congress" at bounding box center [581, 301] width 576 height 10
drag, startPoint x: 293, startPoint y: 298, endPoint x: 441, endPoint y: 300, distance: 147.6
click at [439, 300] on p "Joanne will send # closer to Congress" at bounding box center [581, 301] width 576 height 10
click at [314, 457] on button "Save" at bounding box center [304, 457] width 37 height 15
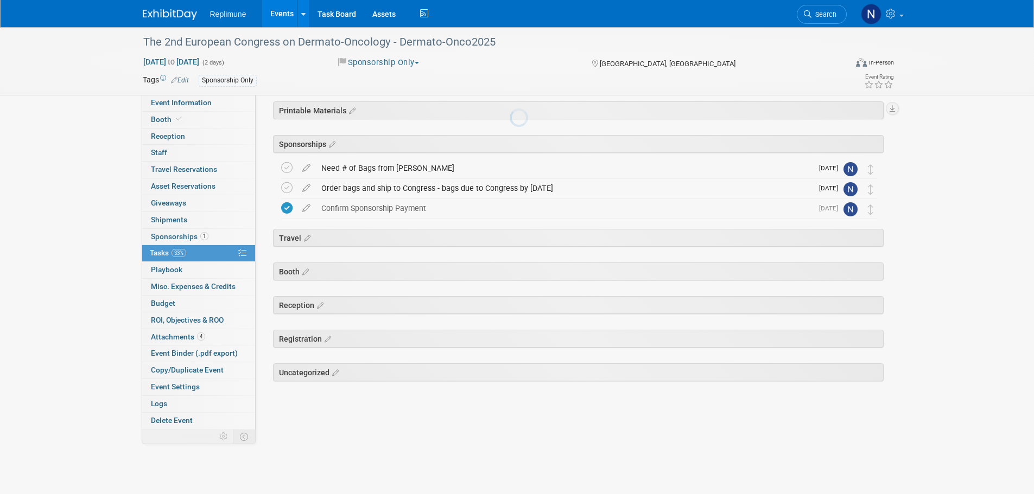
scroll to position [0, 0]
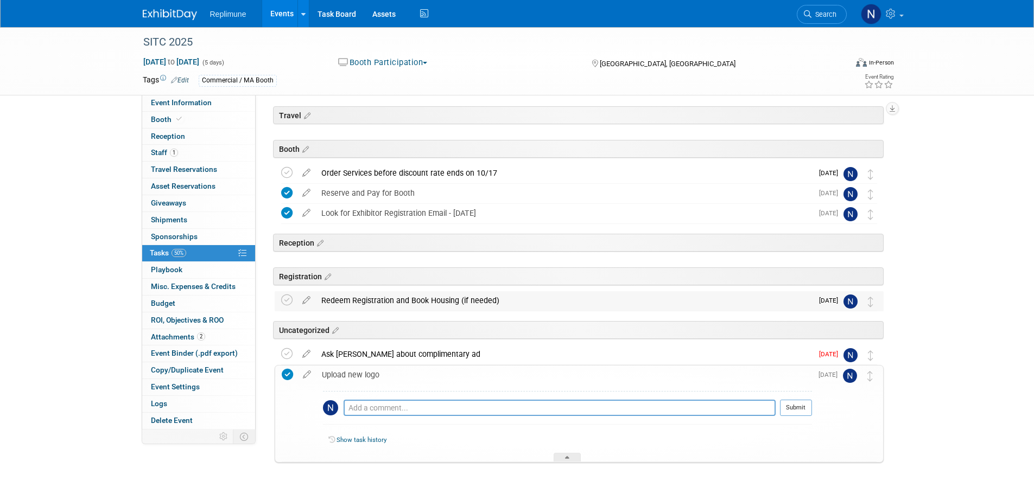
scroll to position [69, 0]
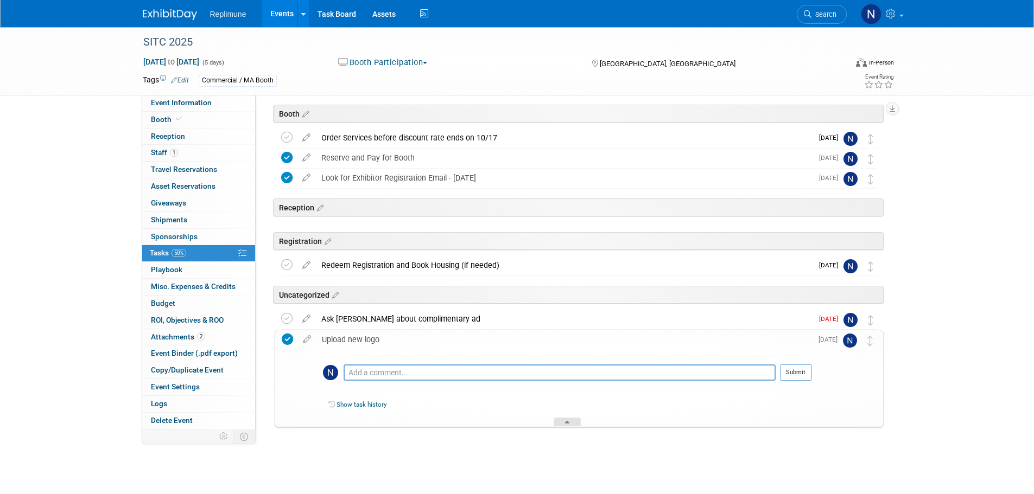
click at [572, 424] on div at bounding box center [567, 422] width 27 height 9
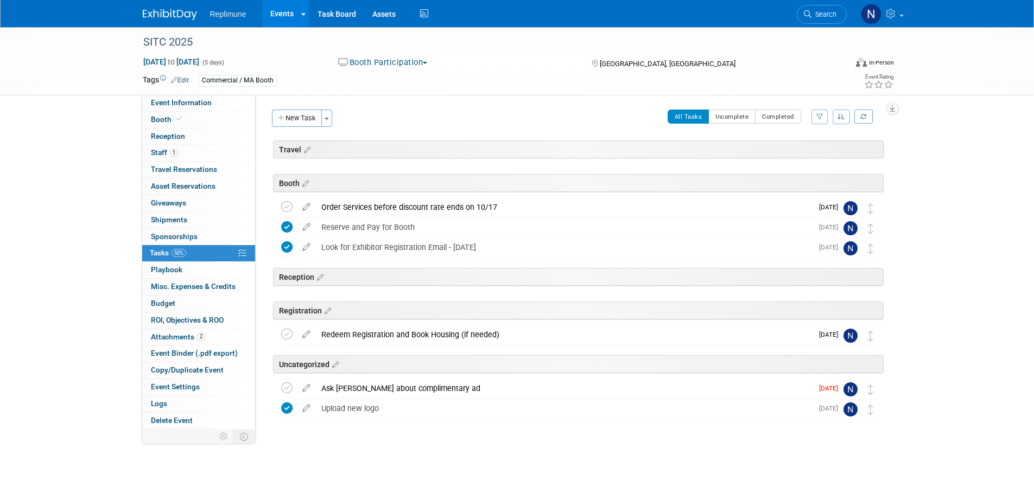
scroll to position [0, 0]
click at [360, 386] on div "Ask [PERSON_NAME] about complimentary ad" at bounding box center [564, 388] width 497 height 18
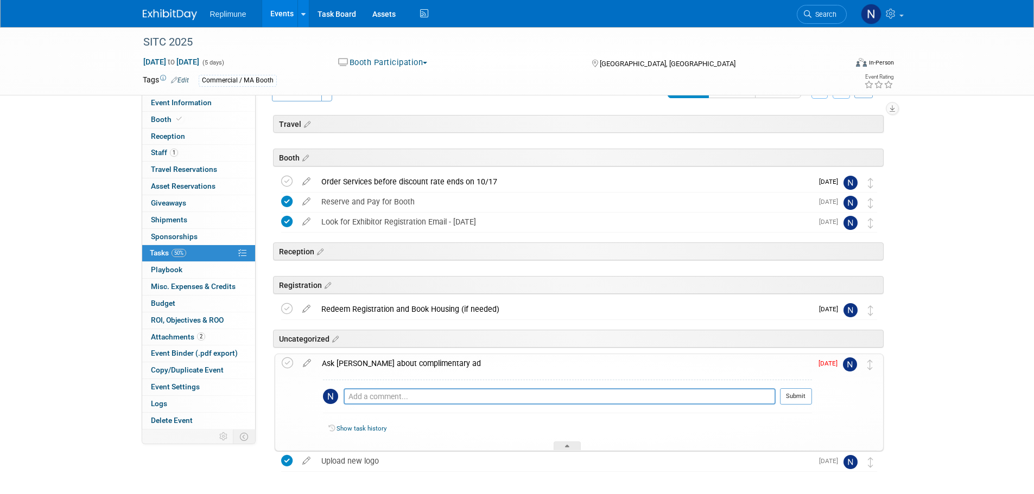
scroll to position [69, 0]
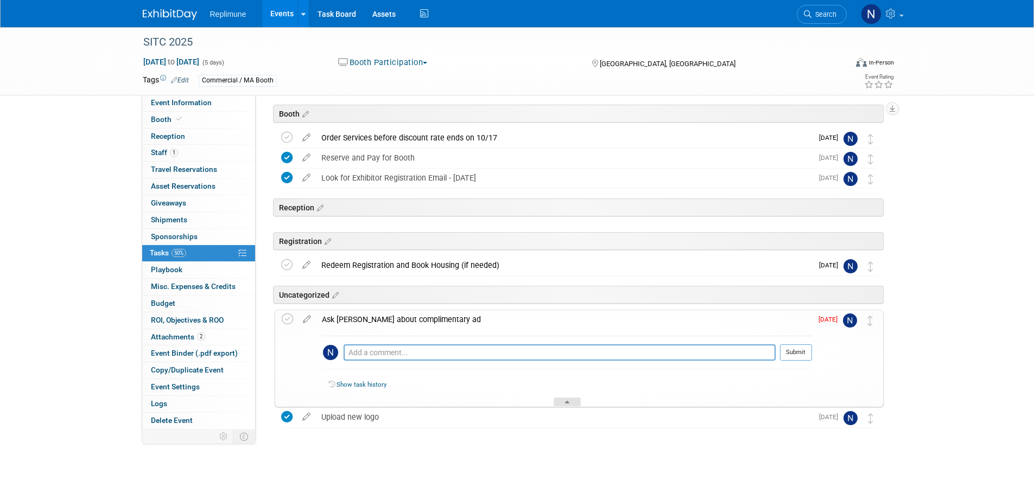
click at [561, 400] on div at bounding box center [567, 402] width 27 height 9
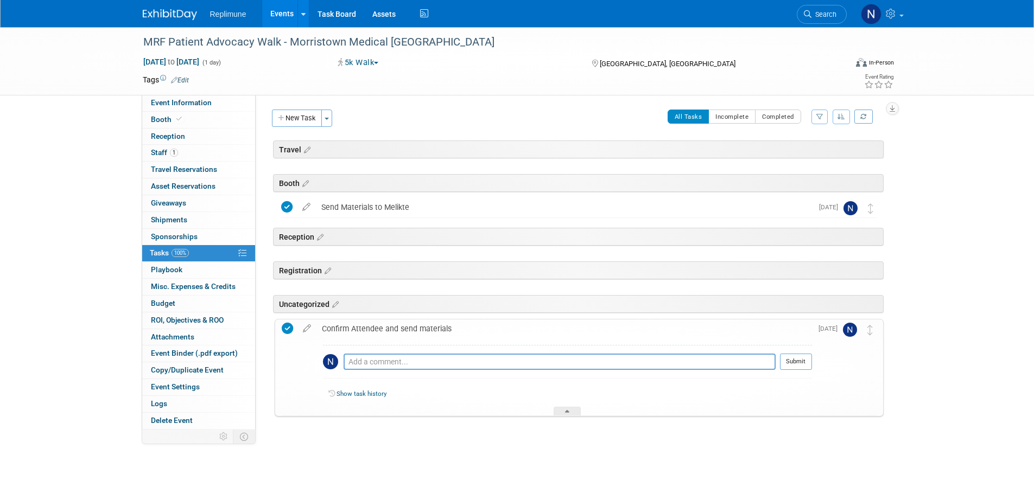
drag, startPoint x: 564, startPoint y: 412, endPoint x: 569, endPoint y: 403, distance: 10.4
click at [565, 412] on icon at bounding box center [567, 413] width 4 height 7
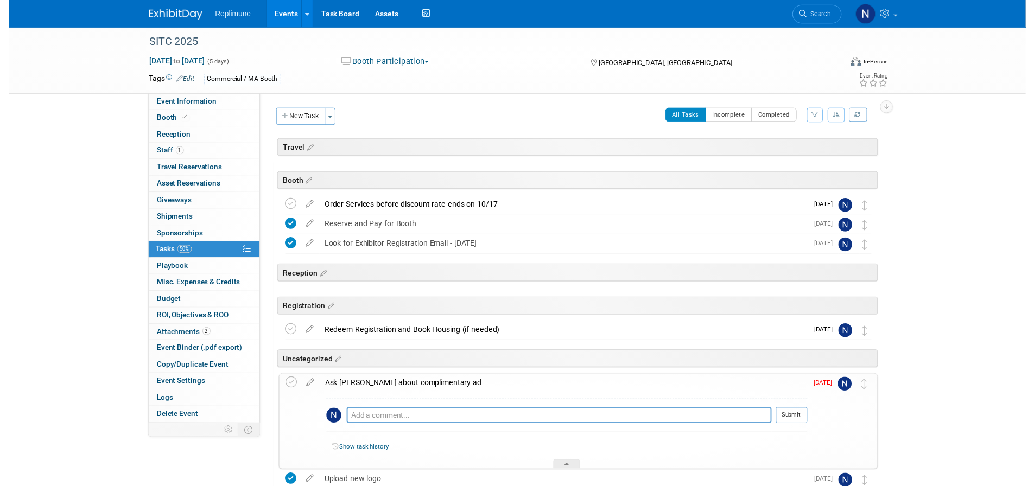
scroll to position [69, 0]
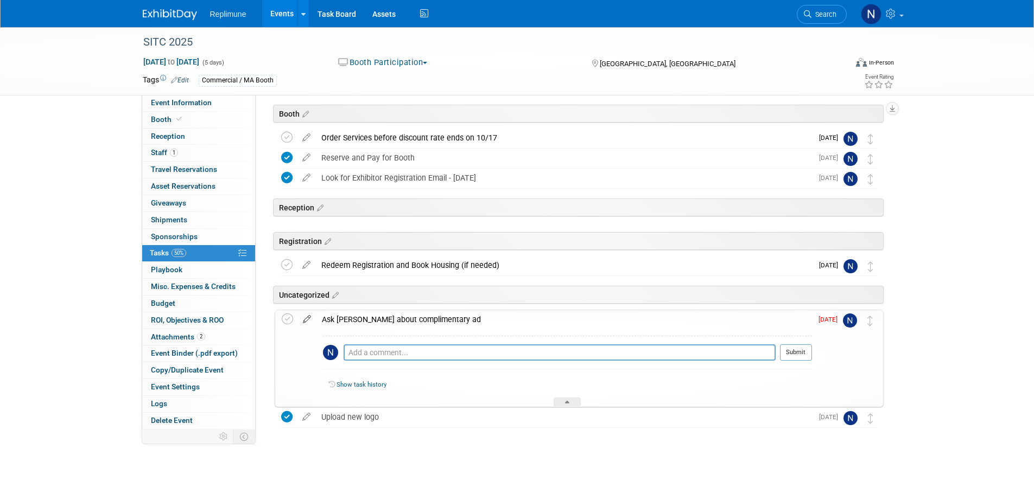
click at [307, 317] on icon at bounding box center [306, 317] width 19 height 14
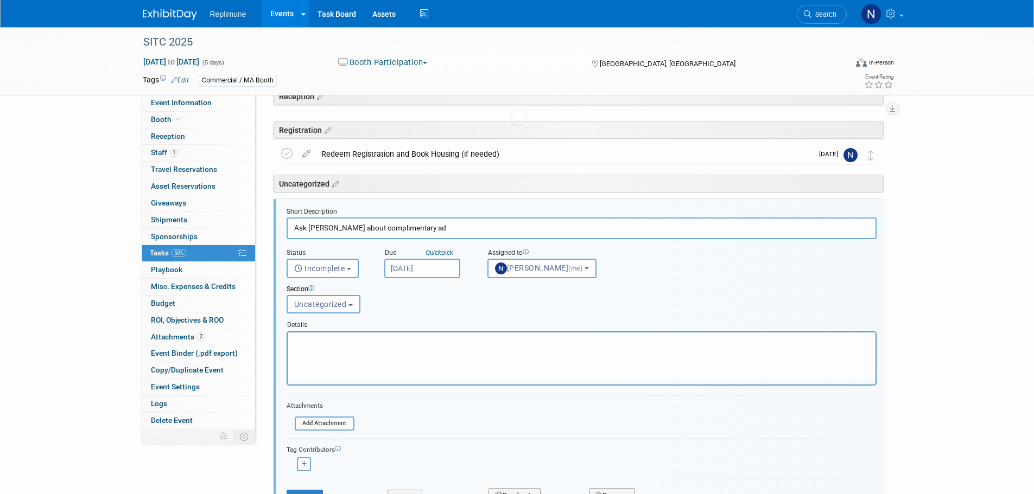
scroll to position [221, 0]
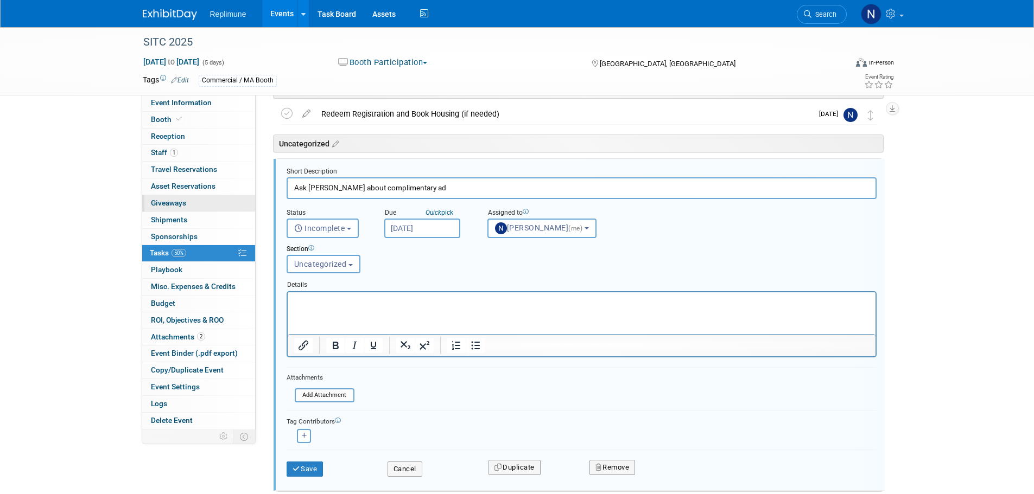
drag, startPoint x: 310, startPoint y: 189, endPoint x: 240, endPoint y: 200, distance: 70.8
click at [251, 199] on div "Event Information Event Info Booth Booth Reception Reception 1 Staff 1 Staff 0 …" at bounding box center [517, 181] width 765 height 751
type input "Talk to Suneel about complimentary ad"
click at [399, 224] on input "Sep 12, 2025" at bounding box center [422, 229] width 76 height 20
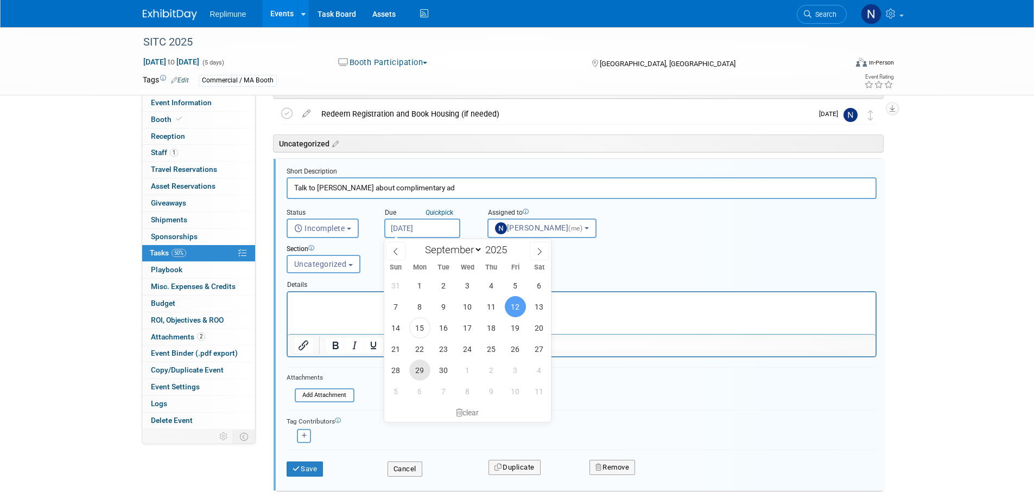
click at [425, 371] on span "29" at bounding box center [419, 370] width 21 height 21
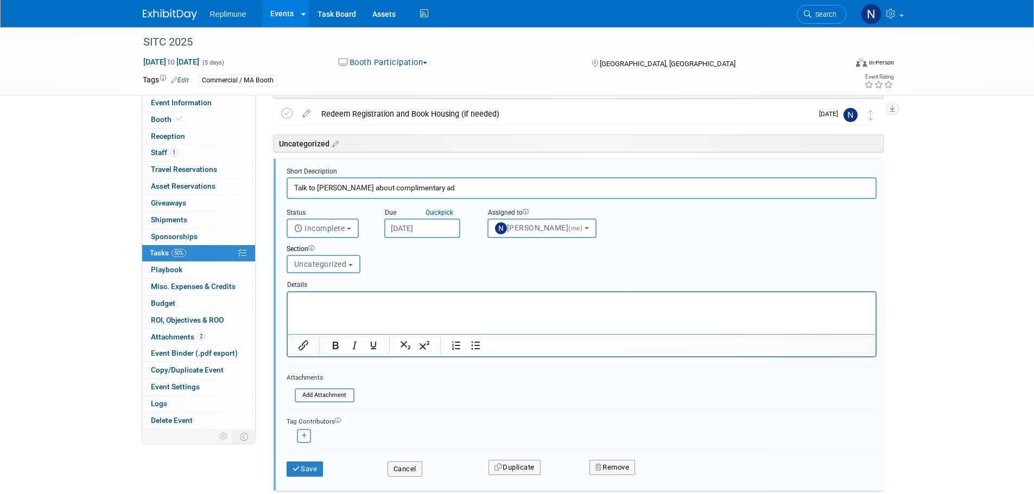
click at [452, 229] on input "Sep 29, 2025" at bounding box center [422, 229] width 76 height 20
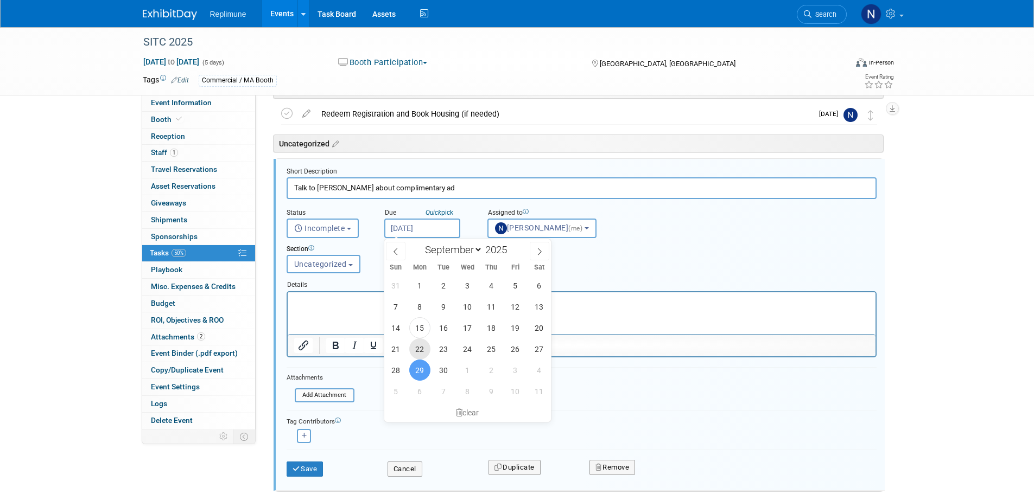
click at [422, 348] on span "22" at bounding box center [419, 349] width 21 height 21
type input "Sep 22, 2025"
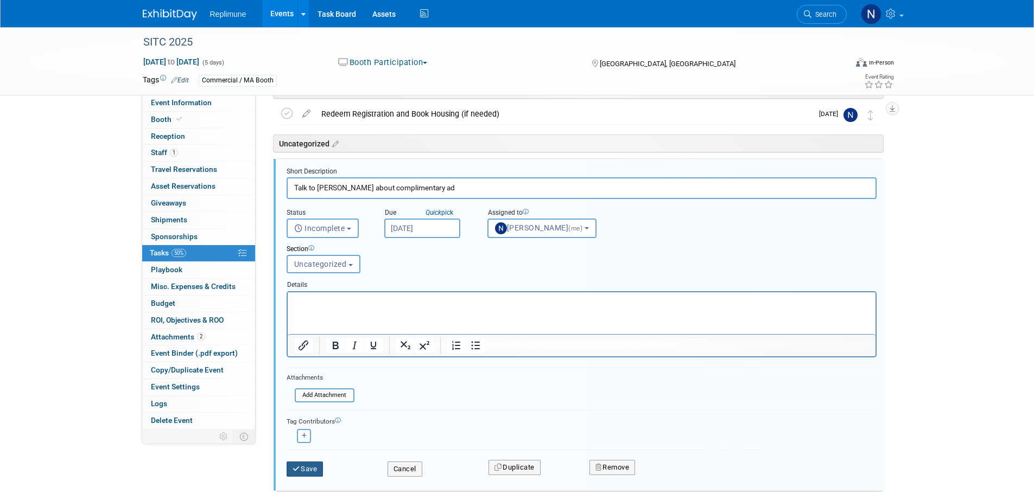
click at [309, 472] on button "Save" at bounding box center [305, 469] width 37 height 15
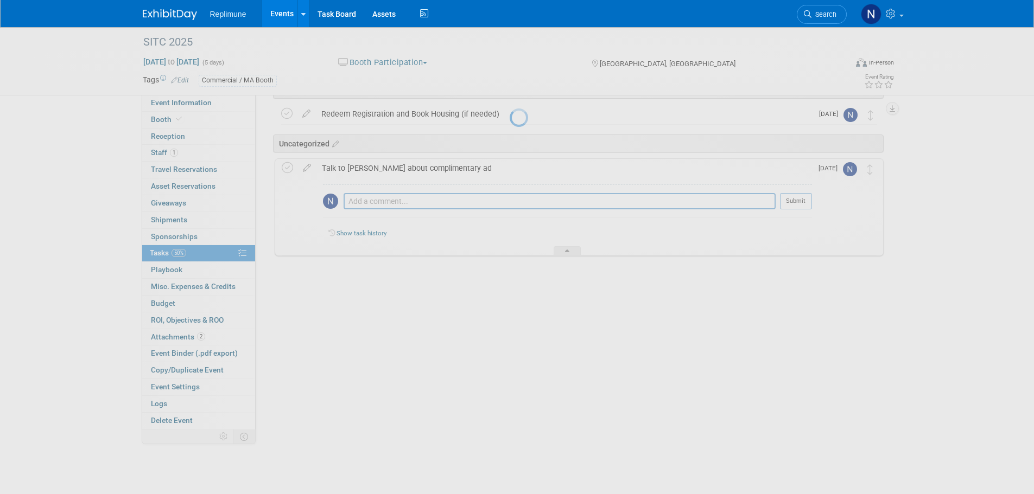
scroll to position [69, 0]
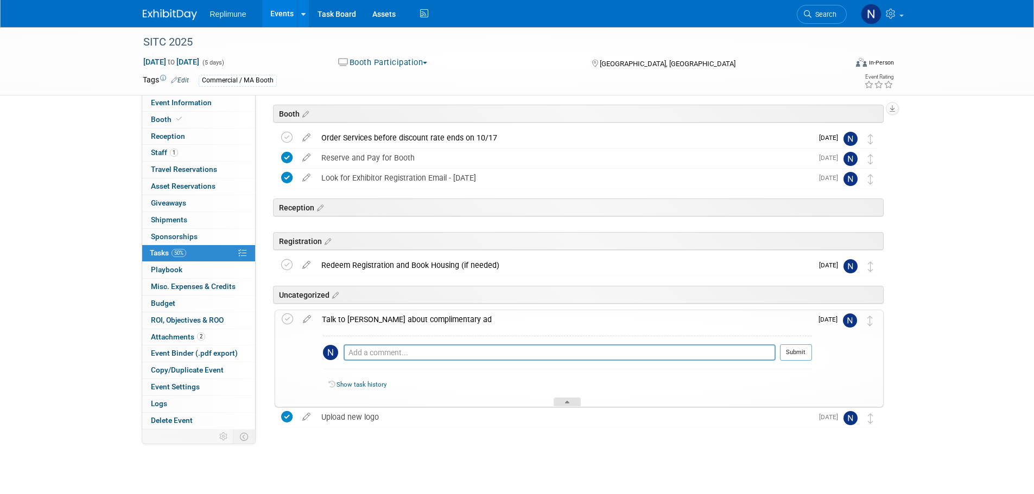
click at [563, 400] on div at bounding box center [567, 402] width 27 height 9
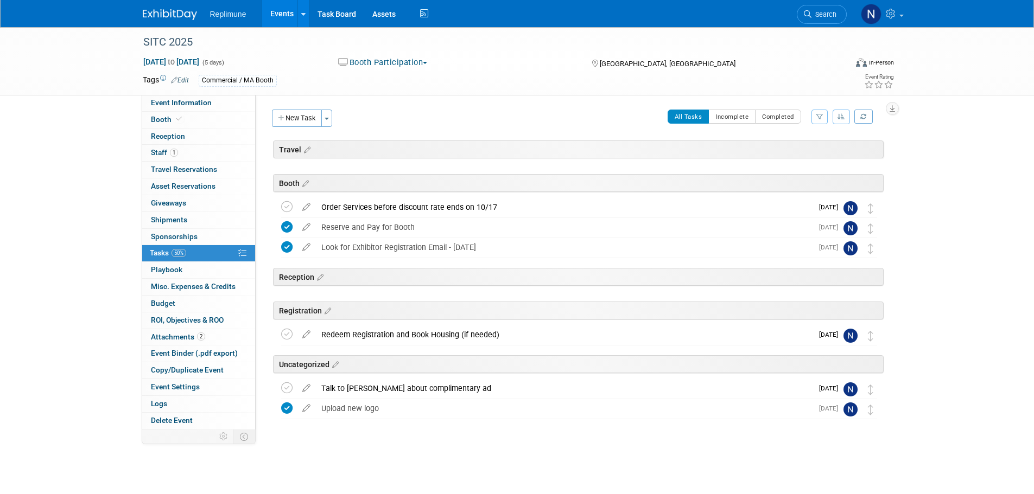
click at [277, 14] on link "Events" at bounding box center [282, 13] width 40 height 27
